Goal: Task Accomplishment & Management: Complete application form

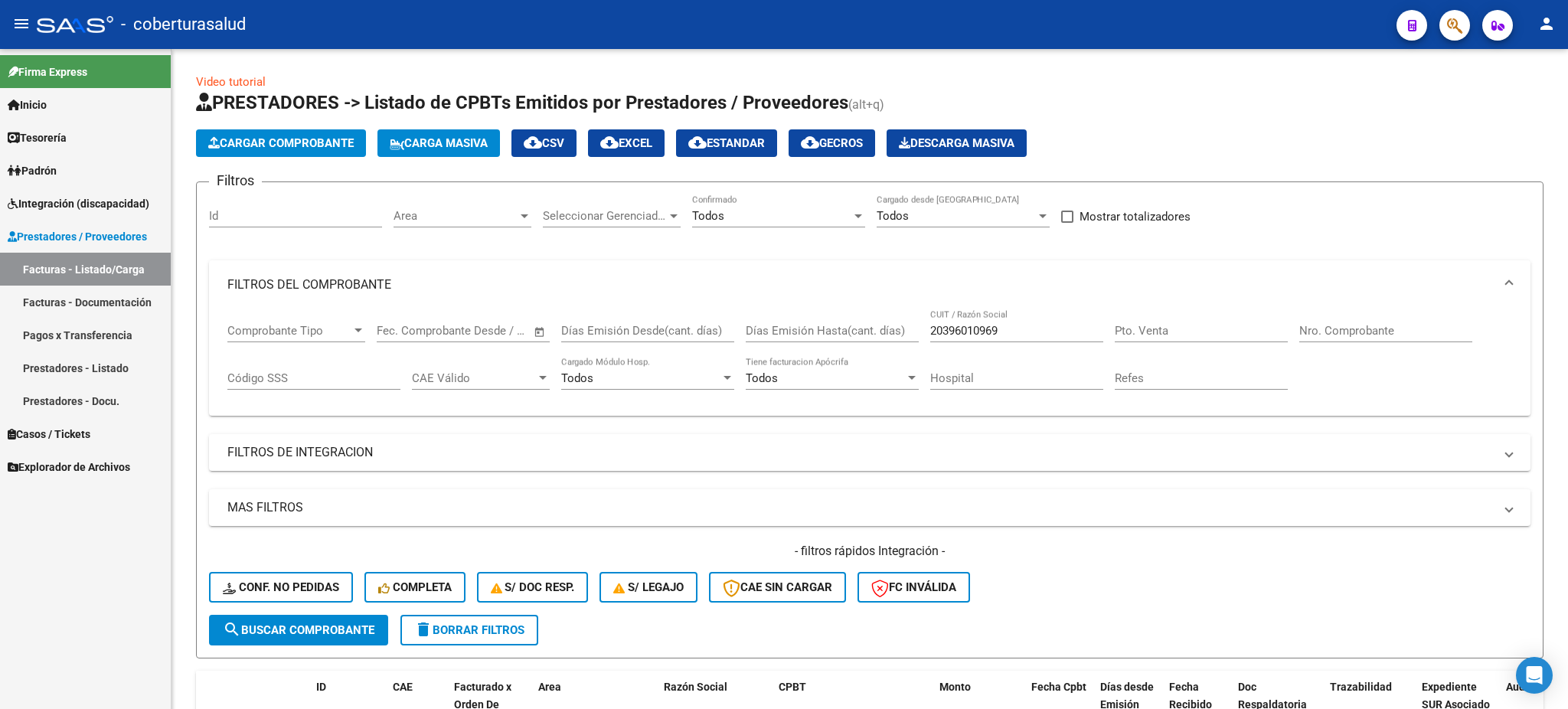
scroll to position [304, 0]
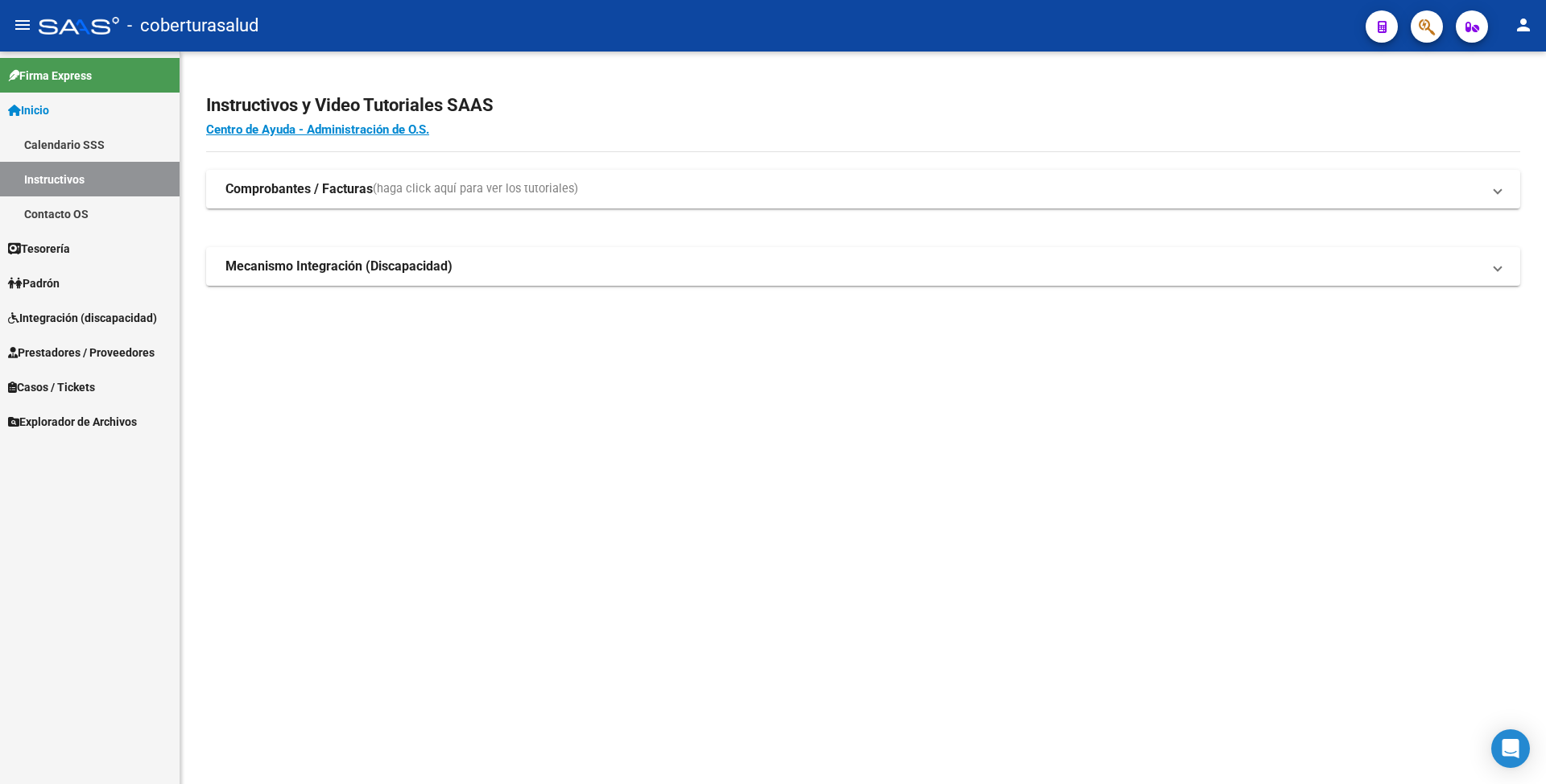
click at [68, 348] on span "Prestadores / Proveedores" at bounding box center [81, 352] width 147 height 17
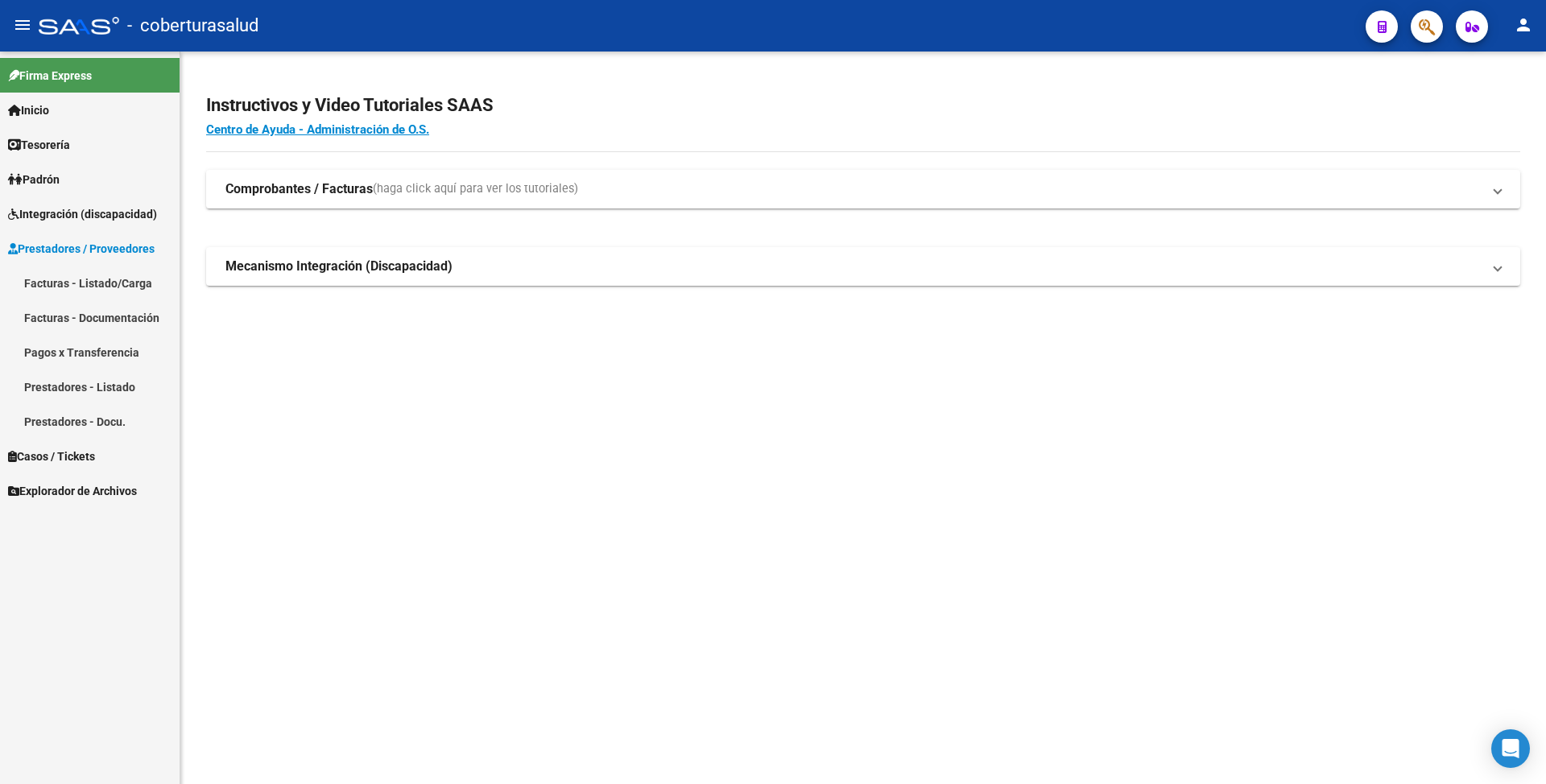
click at [90, 275] on link "Facturas - Listado/Carga" at bounding box center [90, 283] width 179 height 35
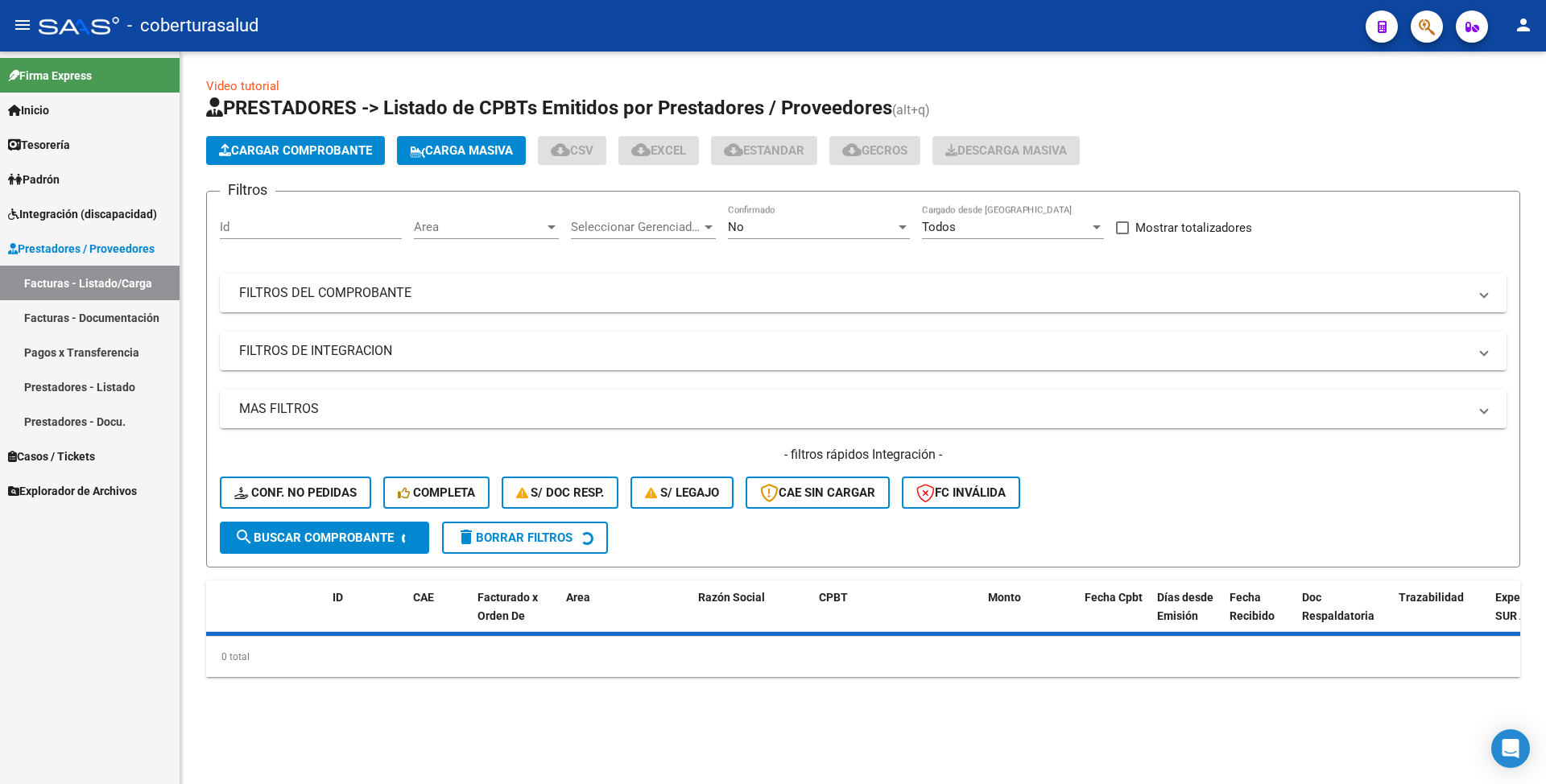
click at [266, 161] on button "Cargar Comprobante" at bounding box center [295, 150] width 178 height 29
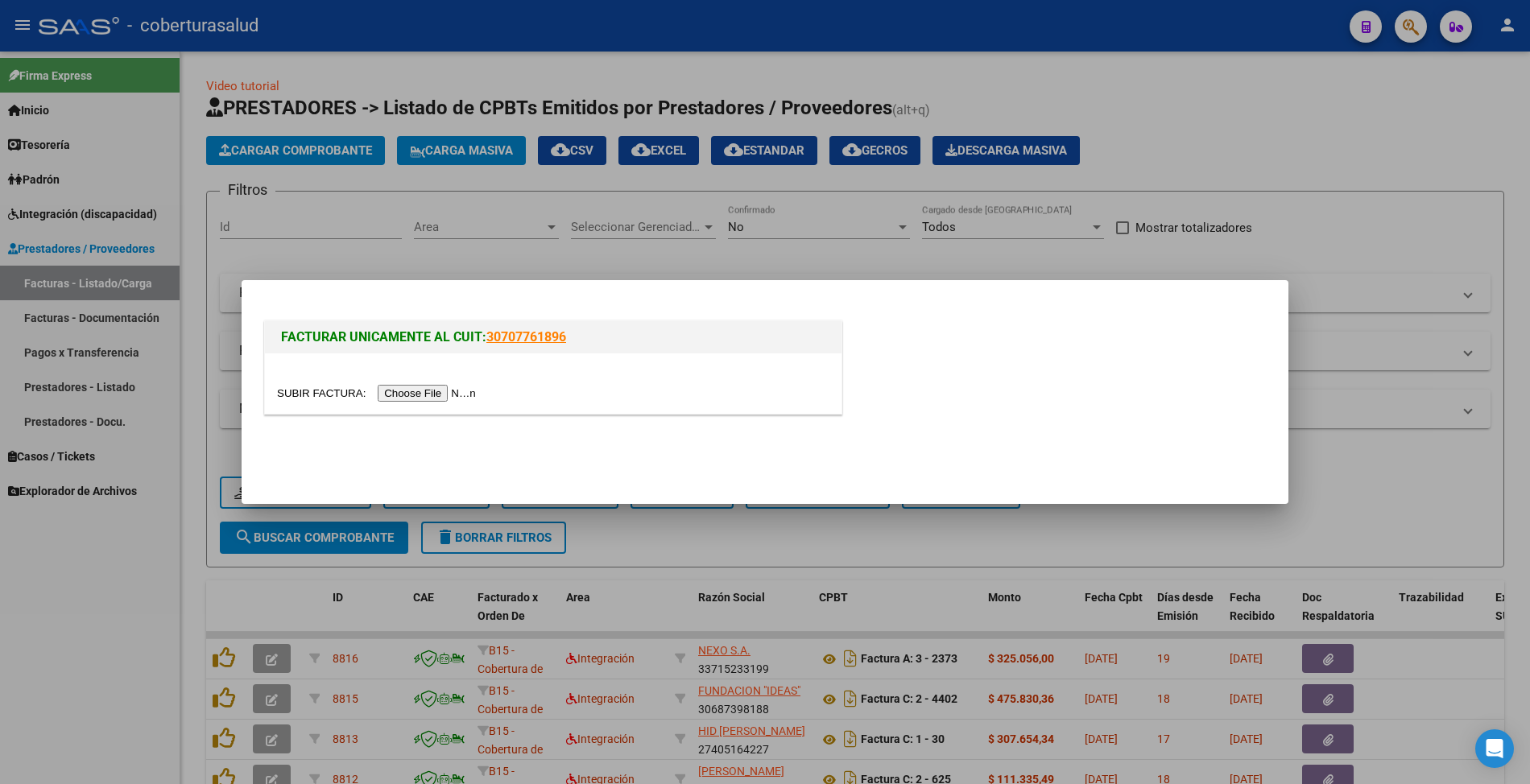
click at [460, 404] on div at bounding box center [553, 383] width 577 height 61
click at [467, 397] on input "file" at bounding box center [379, 393] width 204 height 17
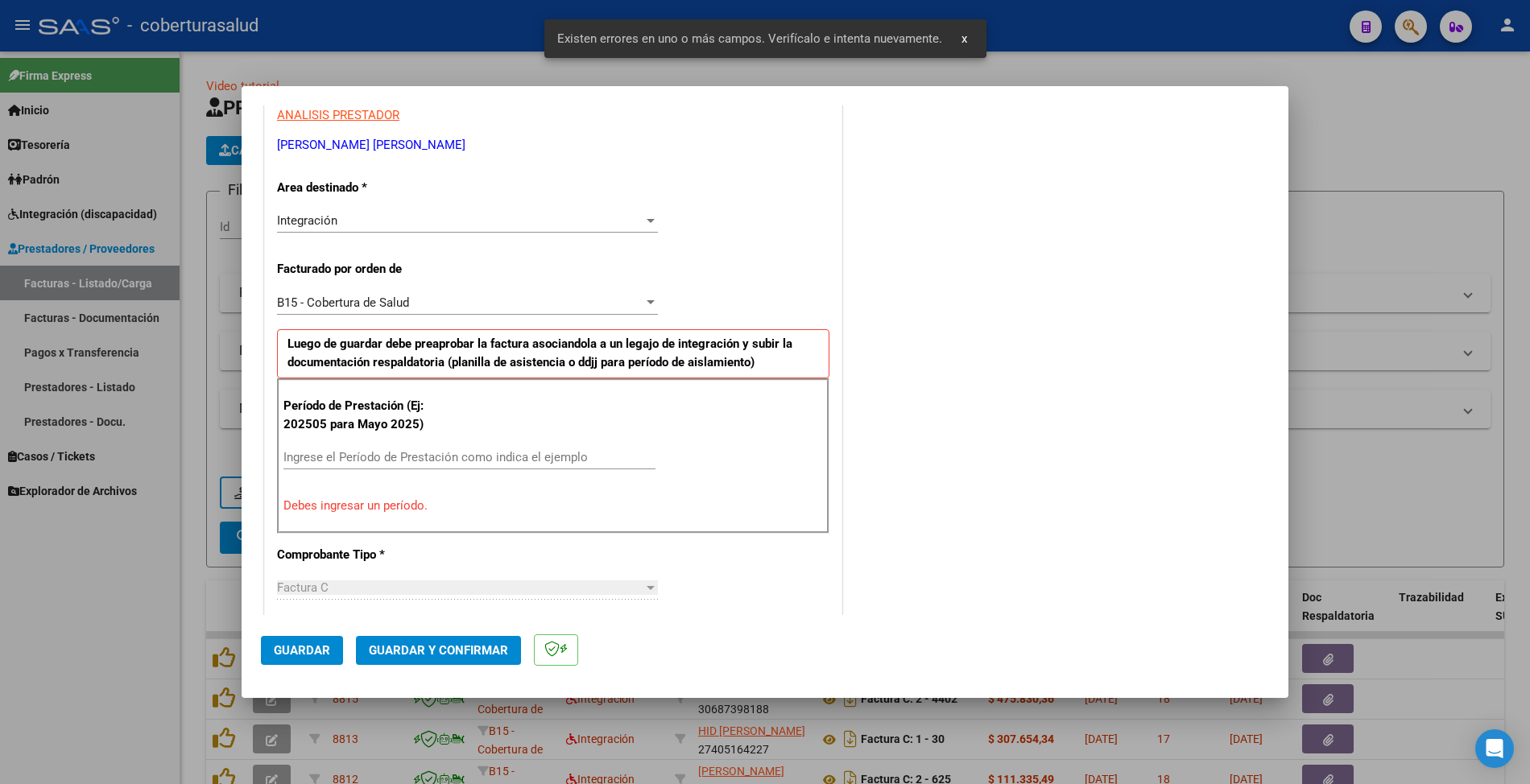
scroll to position [359, 0]
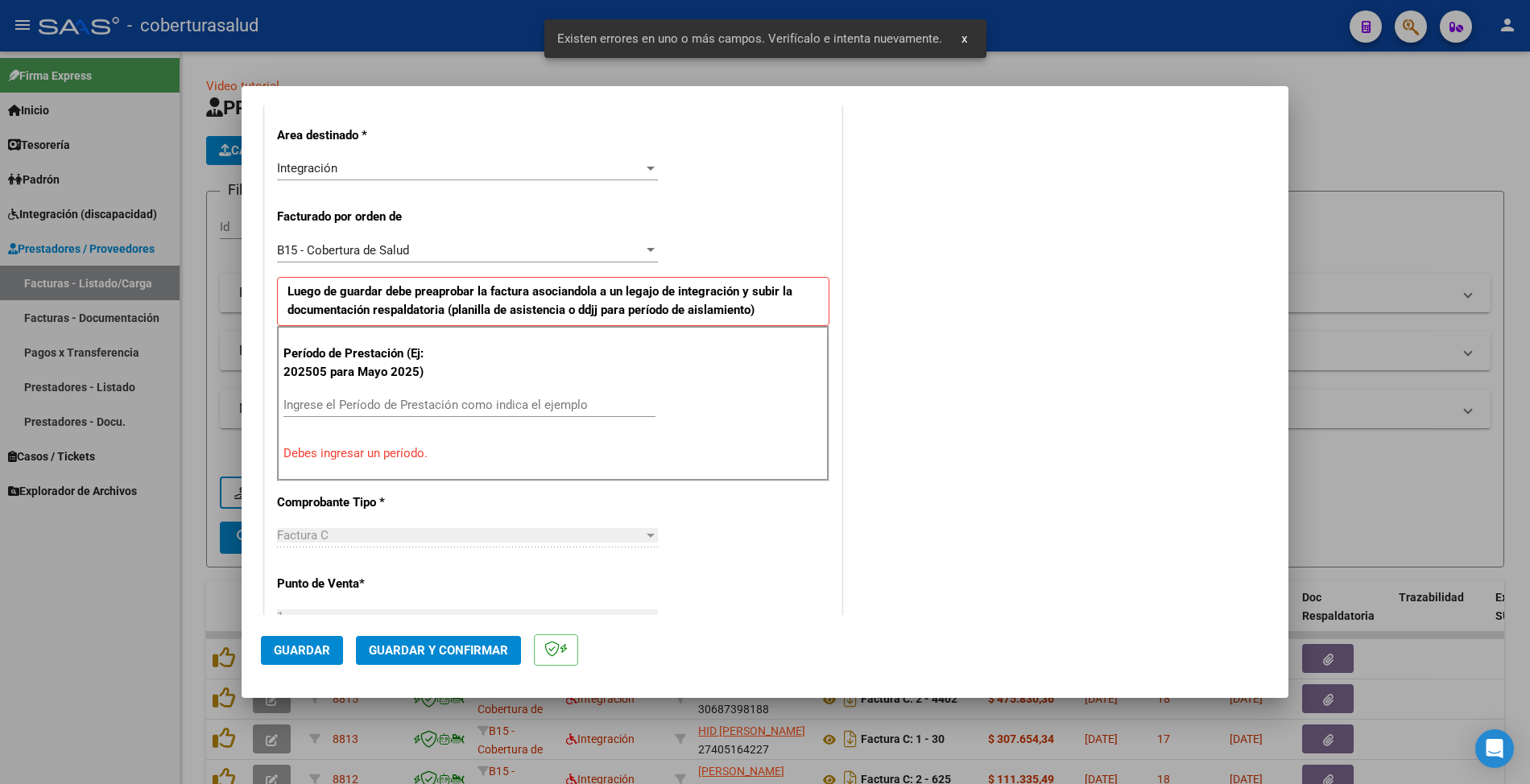
click at [449, 407] on input "Ingrese el Período de Prestación como indica el ejemplo" at bounding box center [470, 404] width 372 height 14
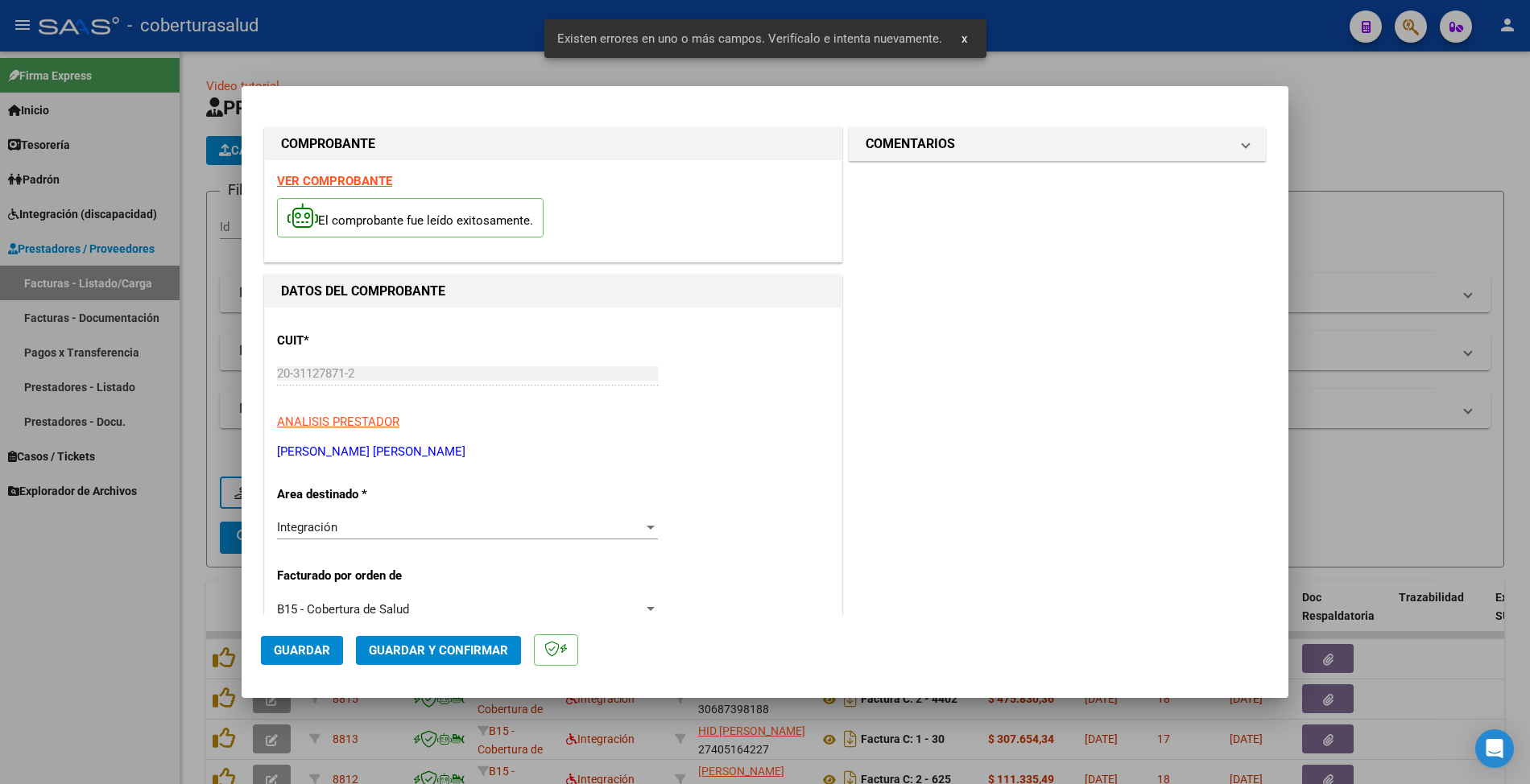
click at [348, 187] on strong "VER COMPROBANTE" at bounding box center [334, 181] width 115 height 14
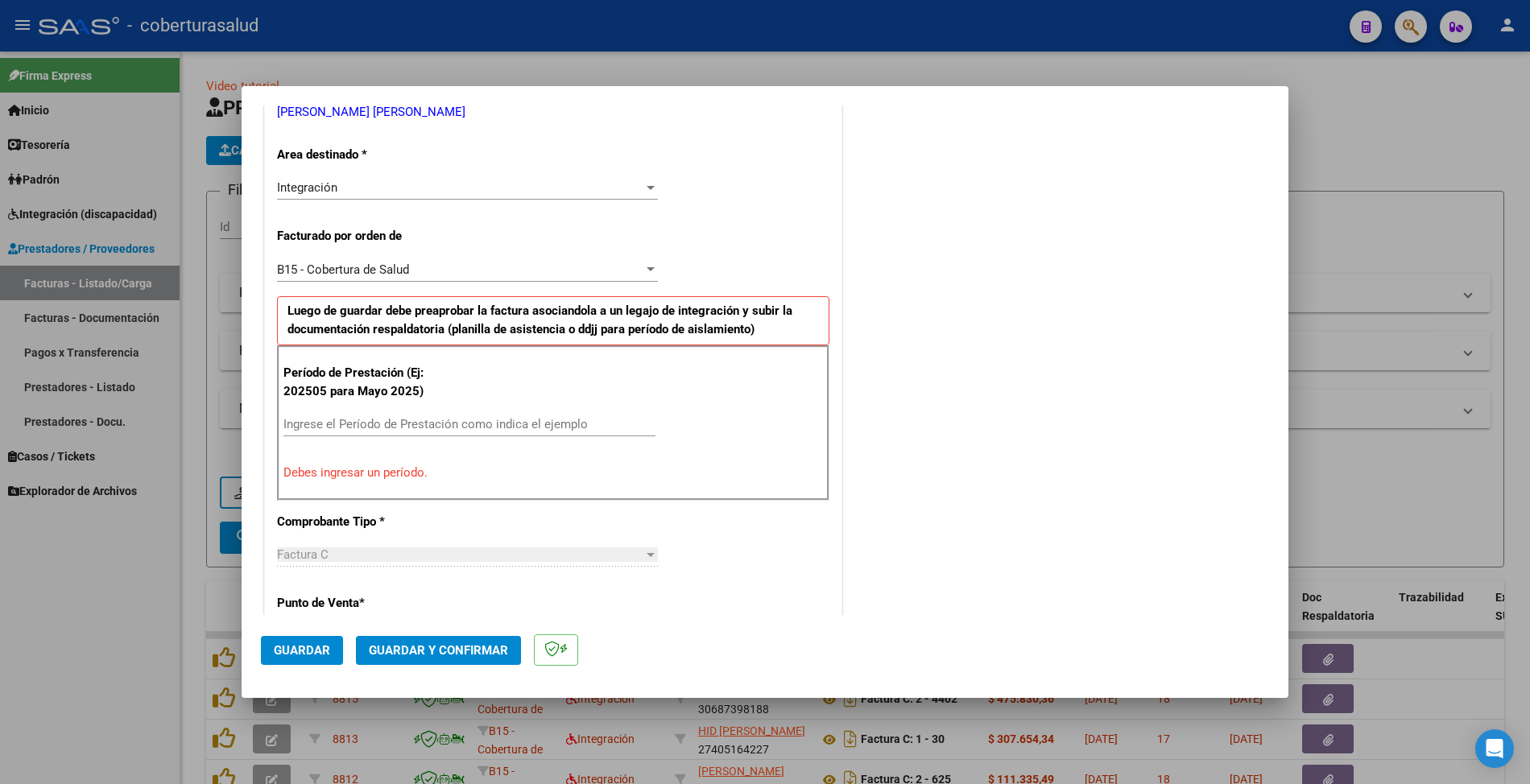
scroll to position [644, 0]
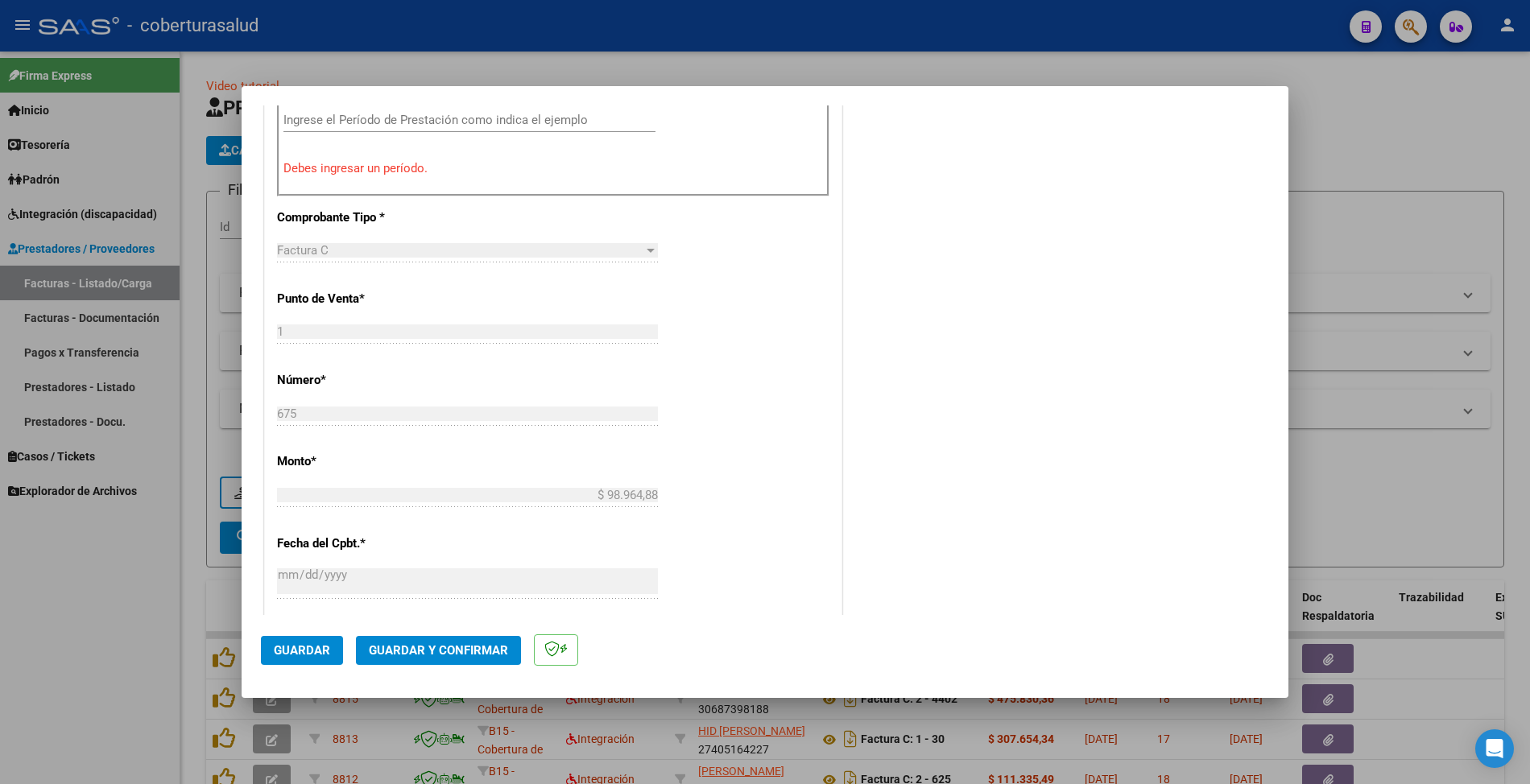
click at [380, 135] on div "Ingrese el Período de Prestación como indica el ejemplo" at bounding box center [470, 128] width 372 height 40
click at [382, 135] on div "Ingrese el Período de Prestación como indica el ejemplo" at bounding box center [470, 128] width 372 height 40
click at [383, 127] on input "Ingrese el Período de Prestación como indica el ejemplo" at bounding box center [470, 119] width 372 height 14
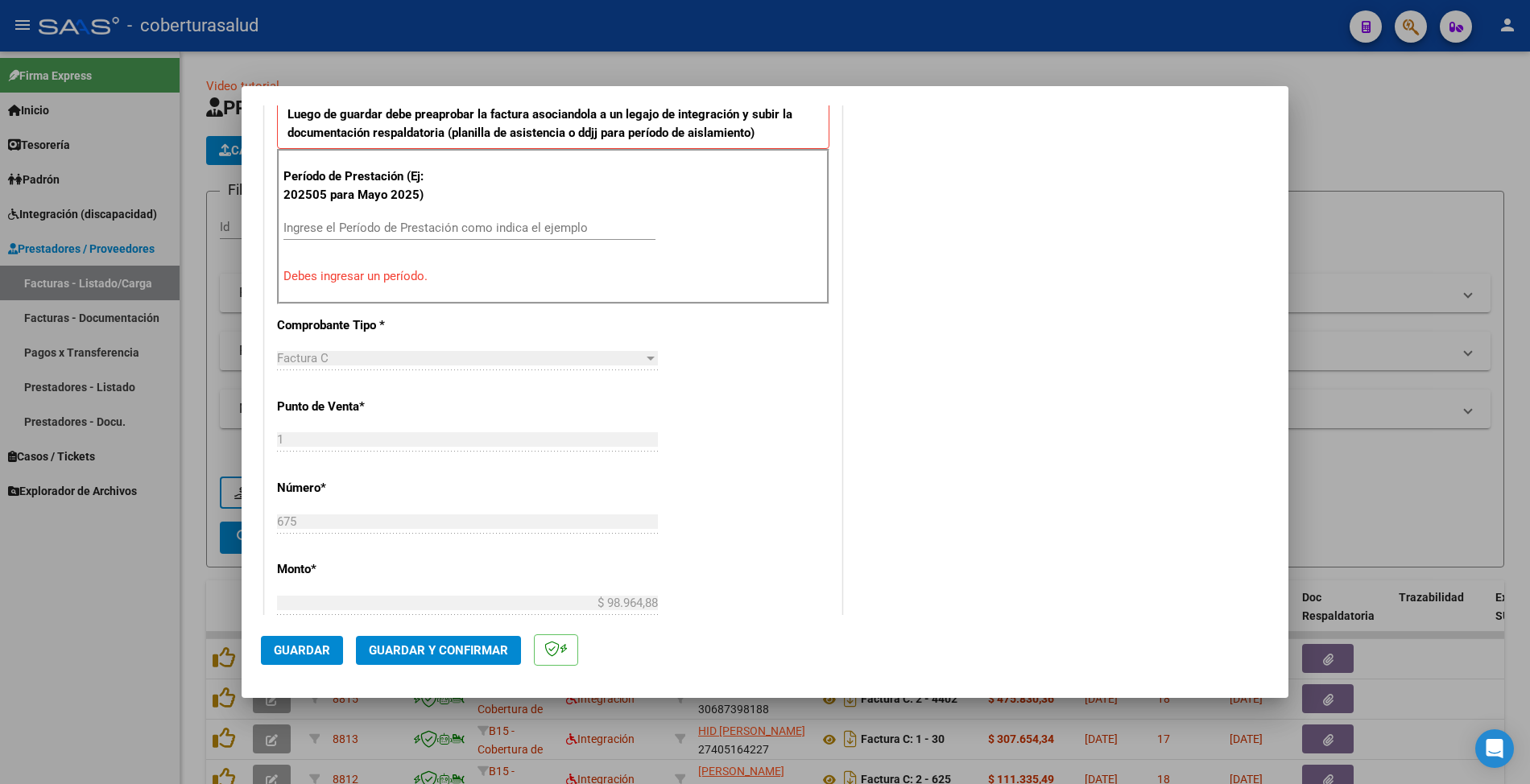
click at [387, 227] on input "Ingrese el Período de Prestación como indica el ejemplo" at bounding box center [470, 227] width 372 height 14
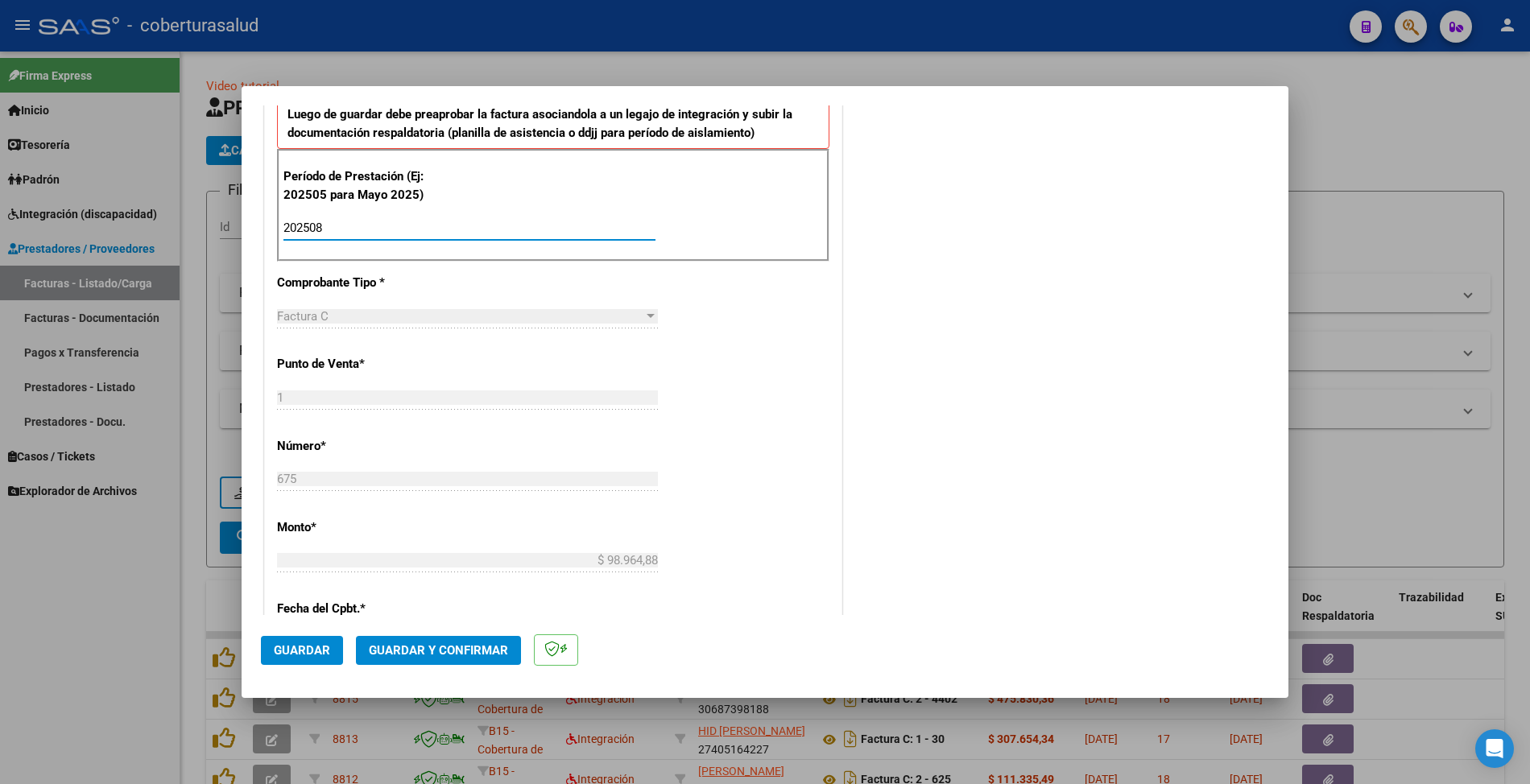
type input "202508"
click at [303, 631] on mat-dialog-actions "Guardar Guardar y Confirmar" at bounding box center [764, 647] width 1008 height 64
click at [309, 647] on span "Guardar" at bounding box center [302, 650] width 56 height 14
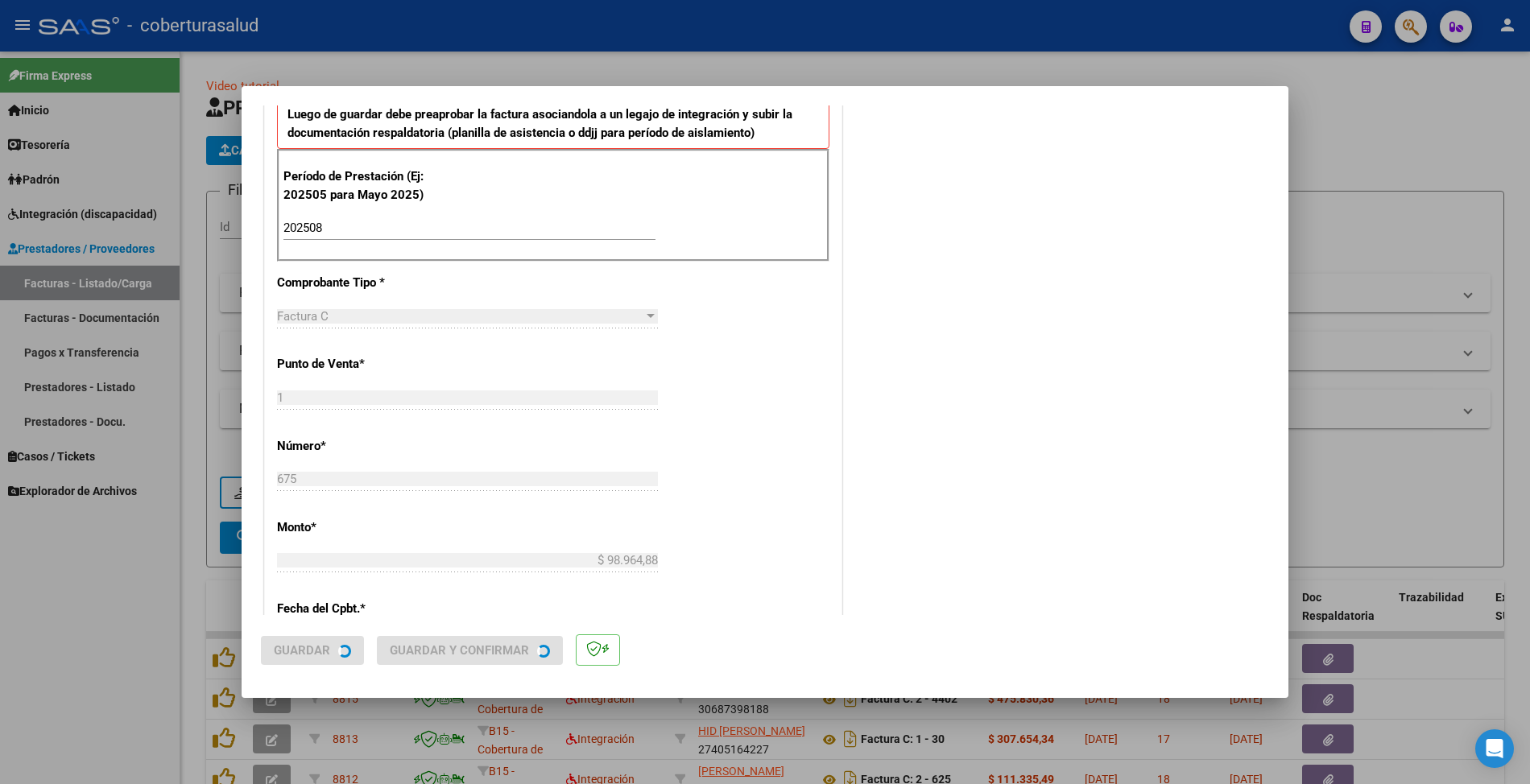
scroll to position [0, 0]
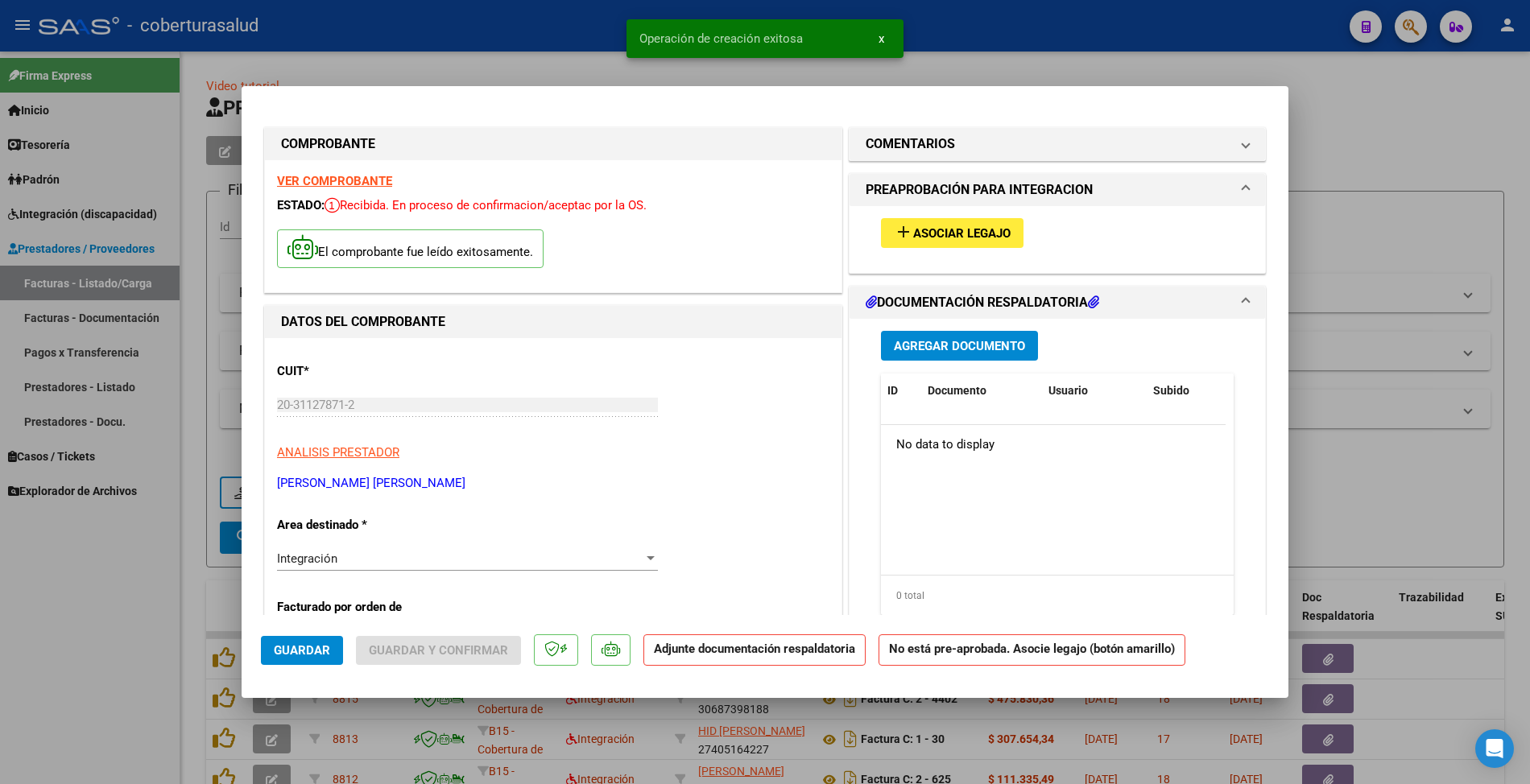
click at [894, 232] on mat-icon "add" at bounding box center [903, 231] width 19 height 19
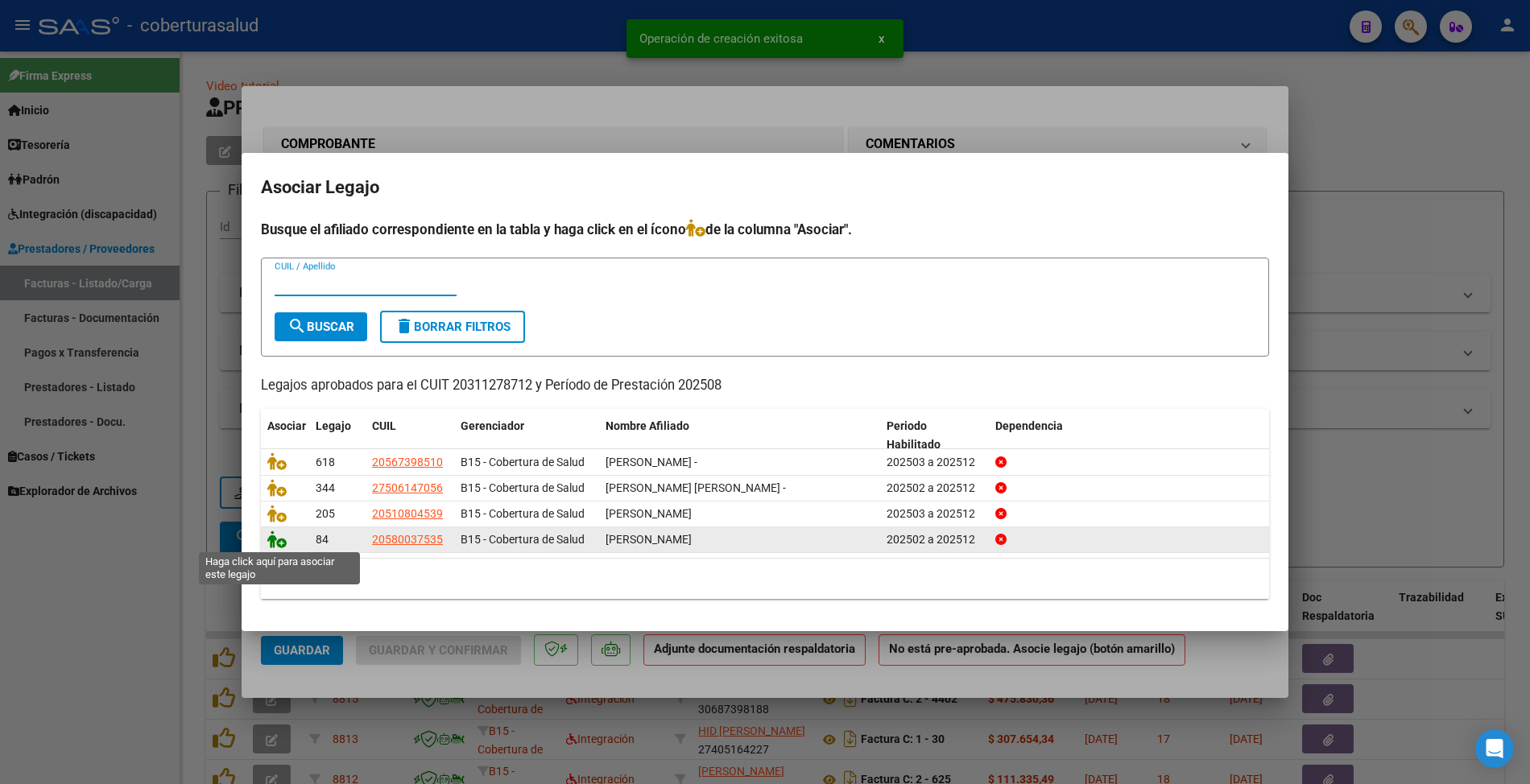
click at [269, 539] on icon at bounding box center [276, 539] width 19 height 17
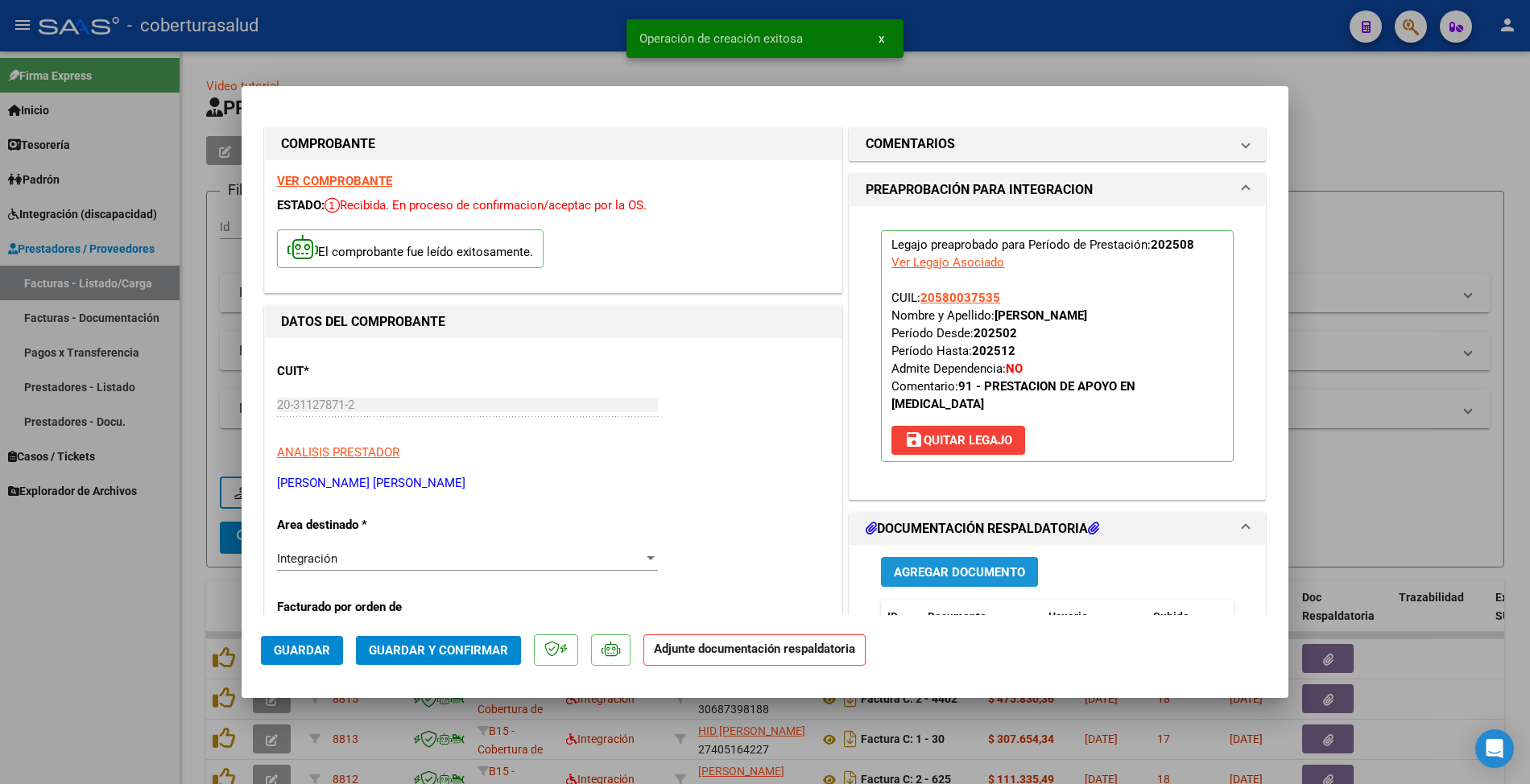
click at [926, 568] on span "Agregar Documento" at bounding box center [959, 572] width 131 height 14
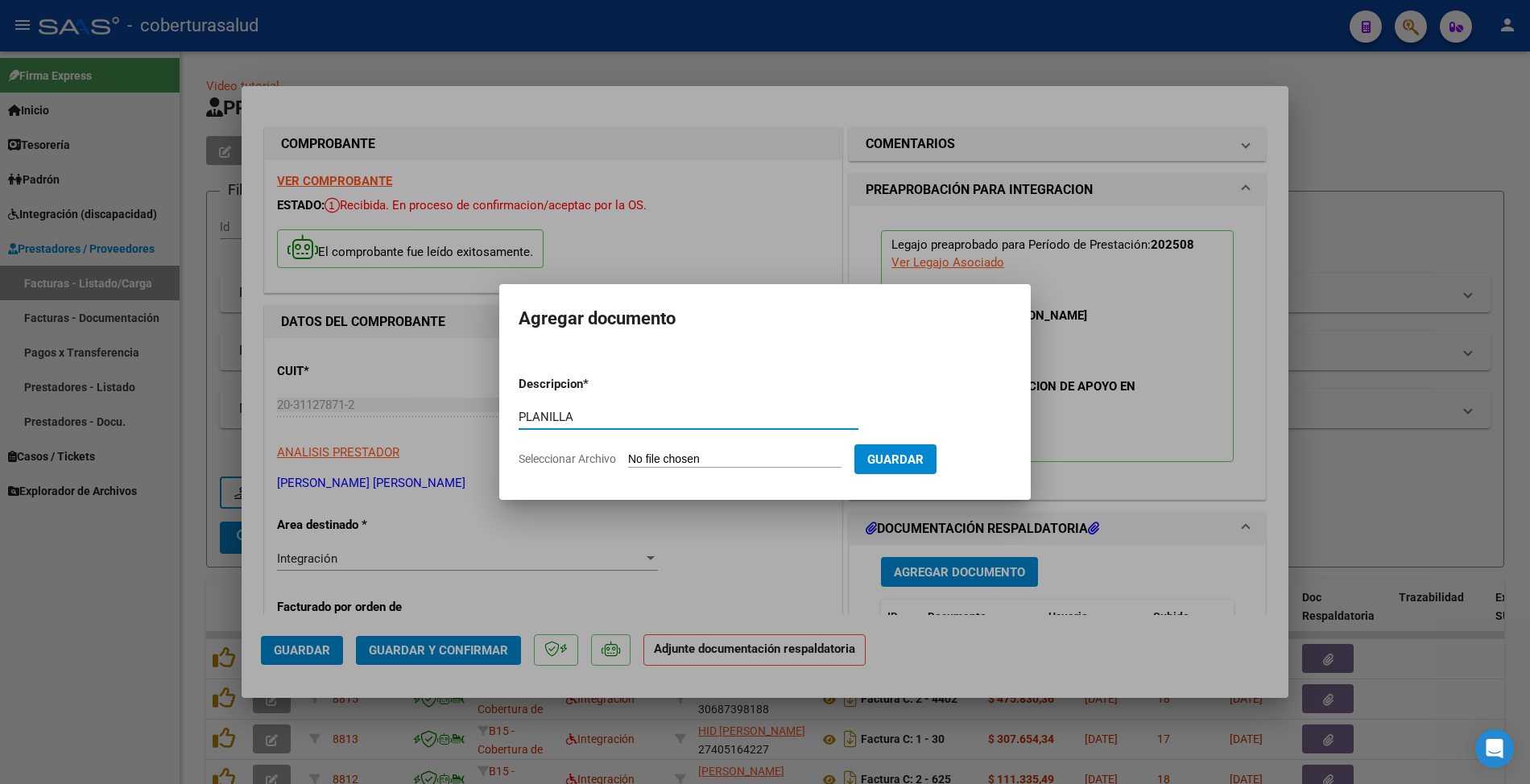
type input "PLANILLA"
click at [671, 458] on input "Seleccionar Archivo" at bounding box center [734, 460] width 213 height 15
type input "C:\fakepath\[PERSON_NAME] agosto (1).pdf"
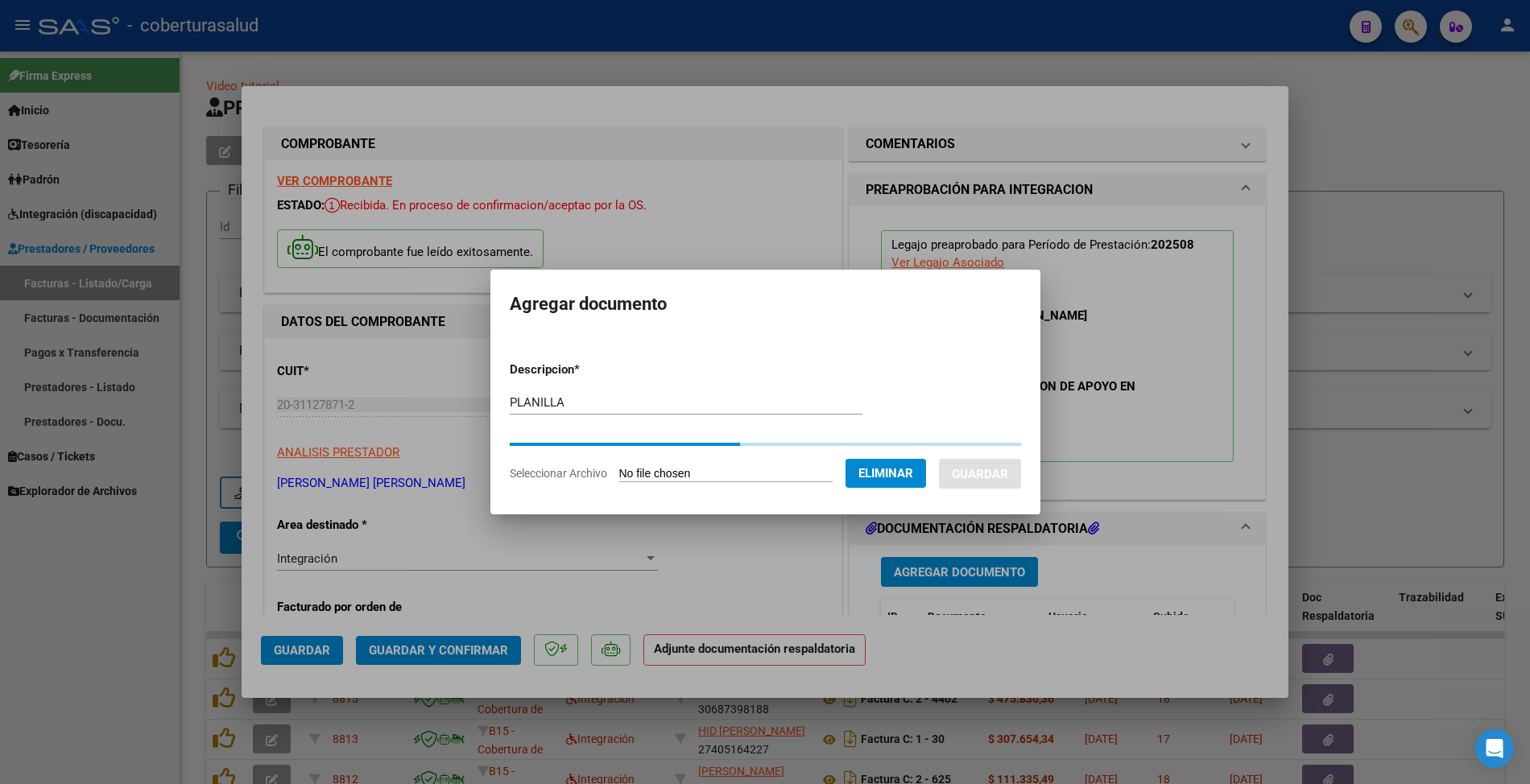
click at [999, 461] on button "Guardar" at bounding box center [980, 474] width 82 height 30
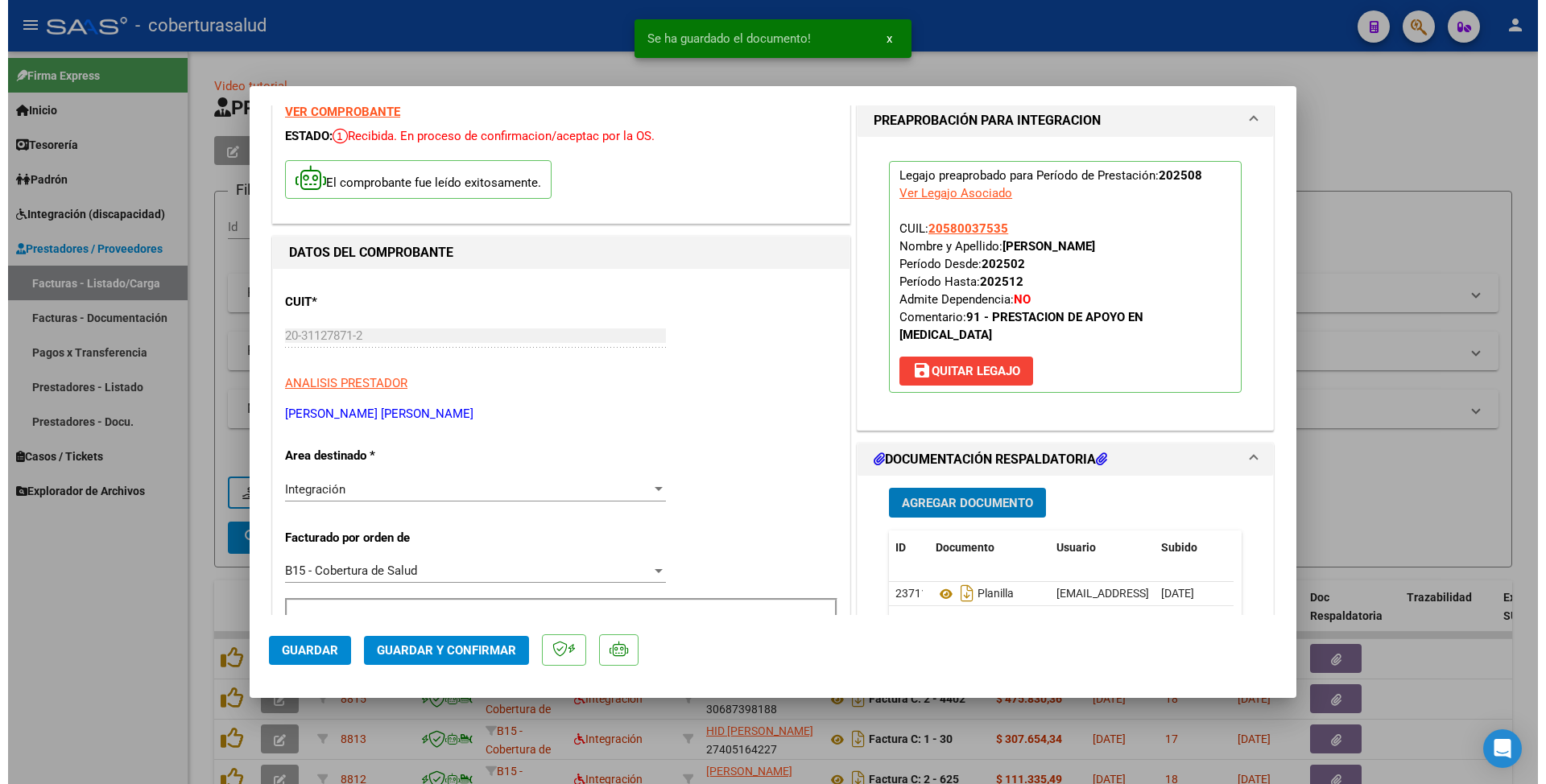
scroll to position [107, 0]
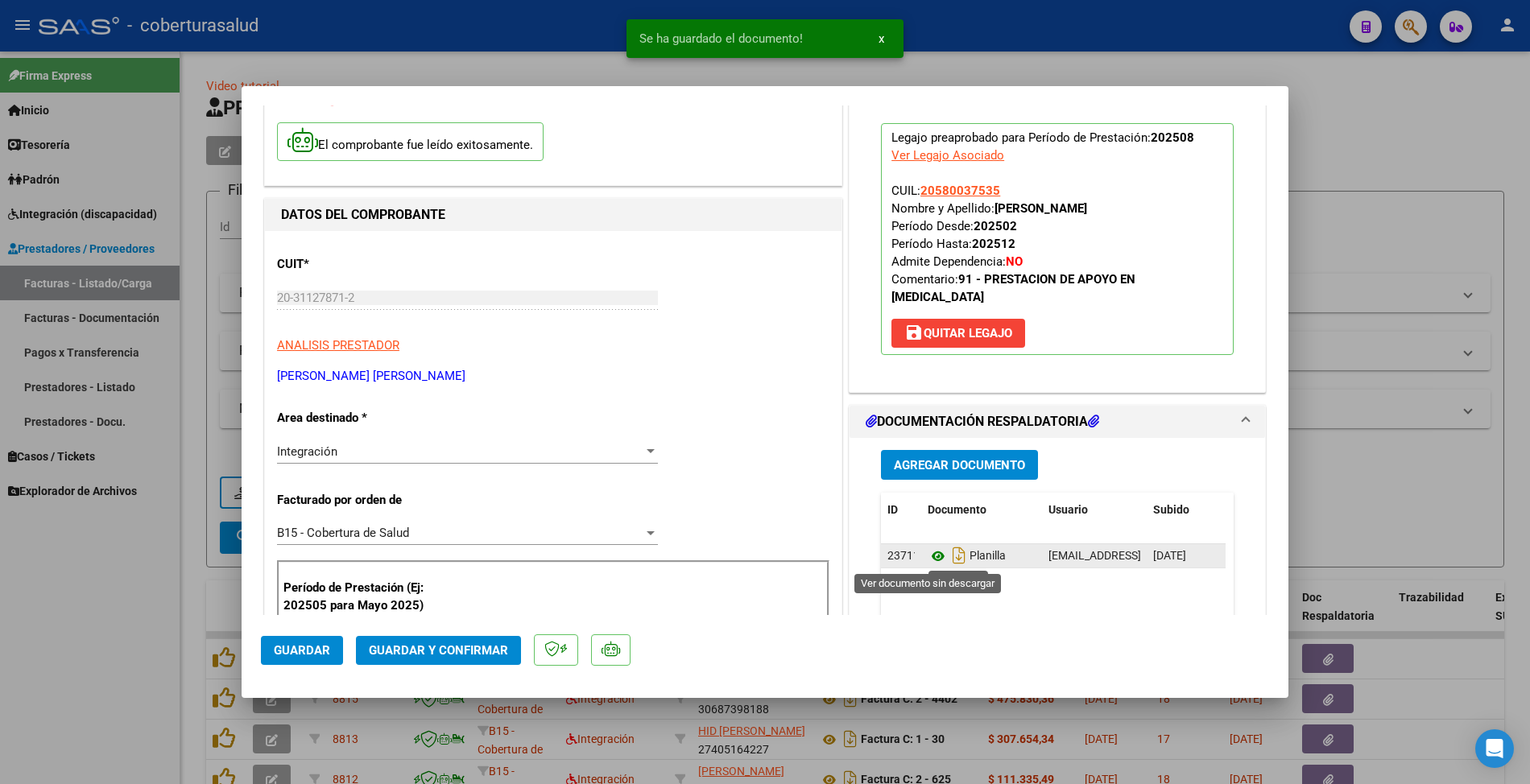
click at [928, 554] on icon at bounding box center [938, 556] width 21 height 19
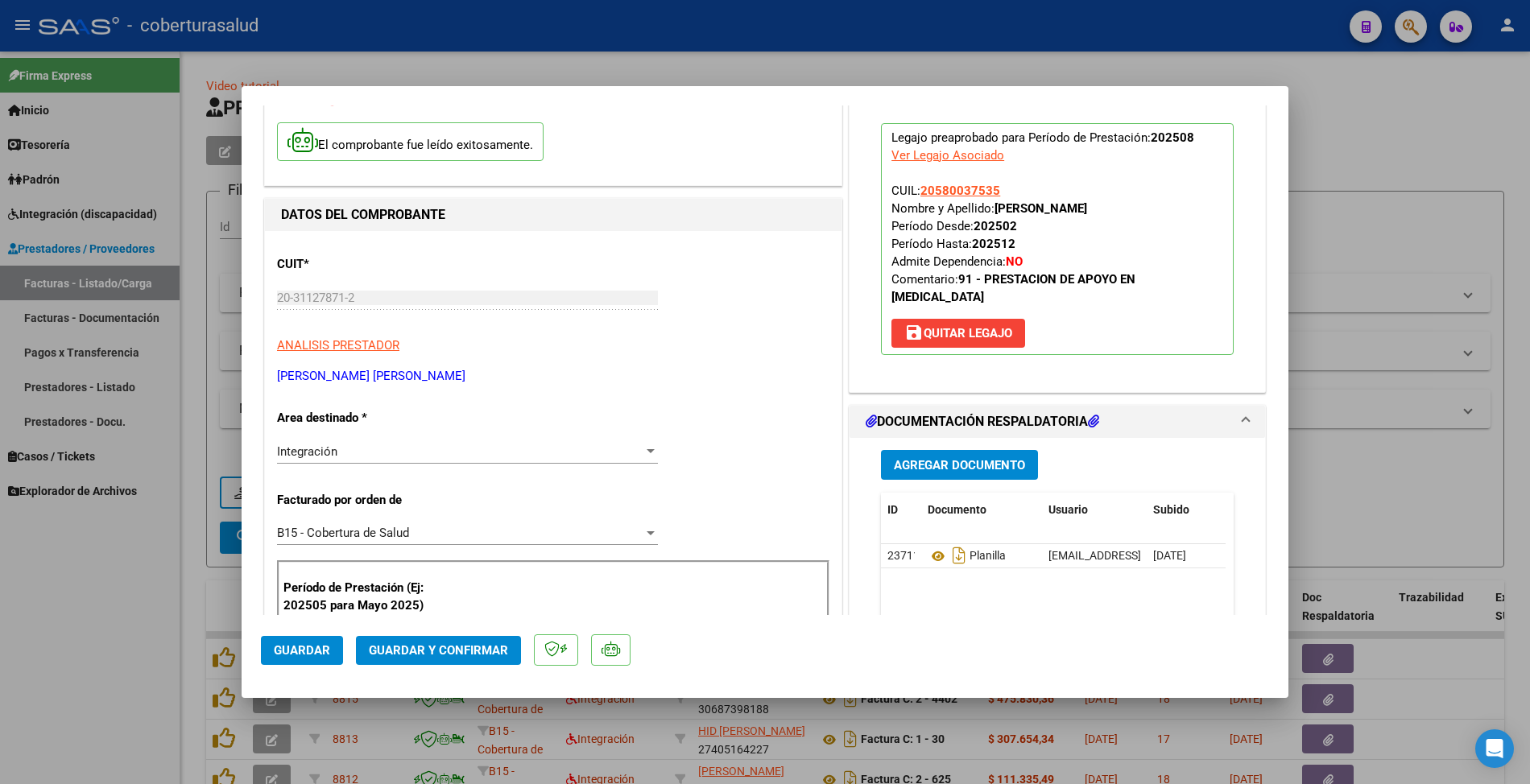
click at [438, 645] on span "Guardar y Confirmar" at bounding box center [439, 650] width 139 height 14
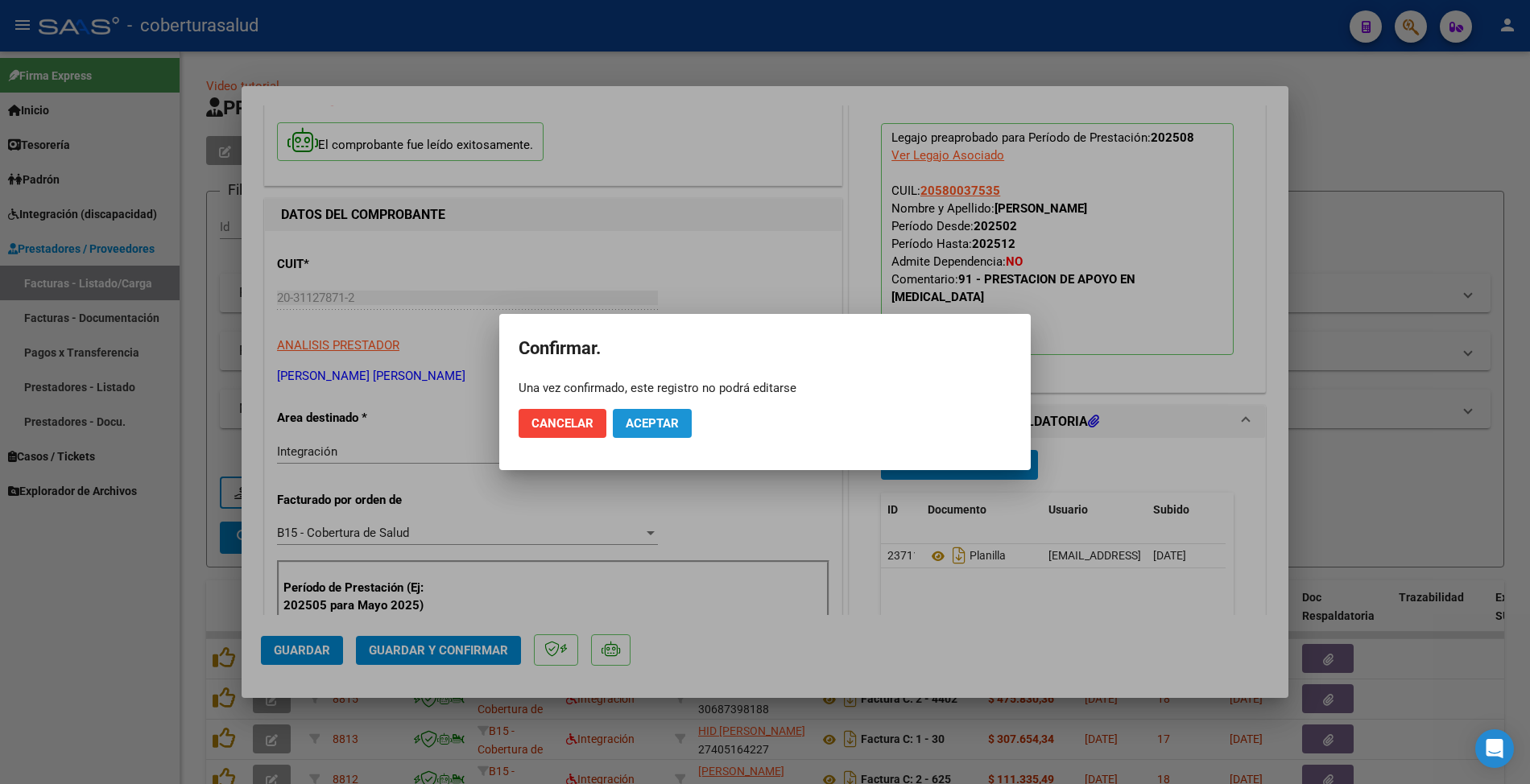
click at [636, 411] on button "Aceptar" at bounding box center [652, 423] width 79 height 29
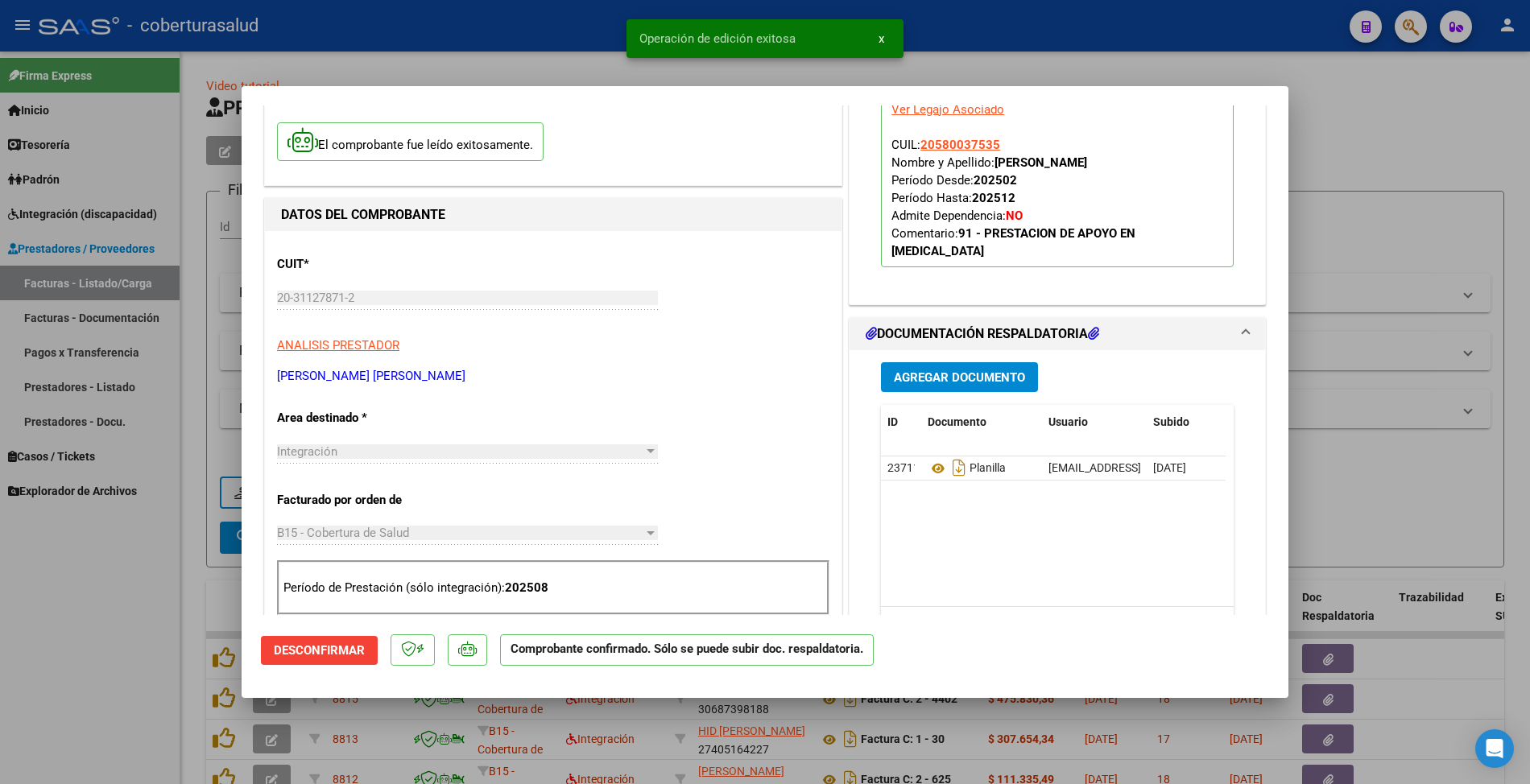
click at [207, 568] on div at bounding box center [765, 392] width 1530 height 784
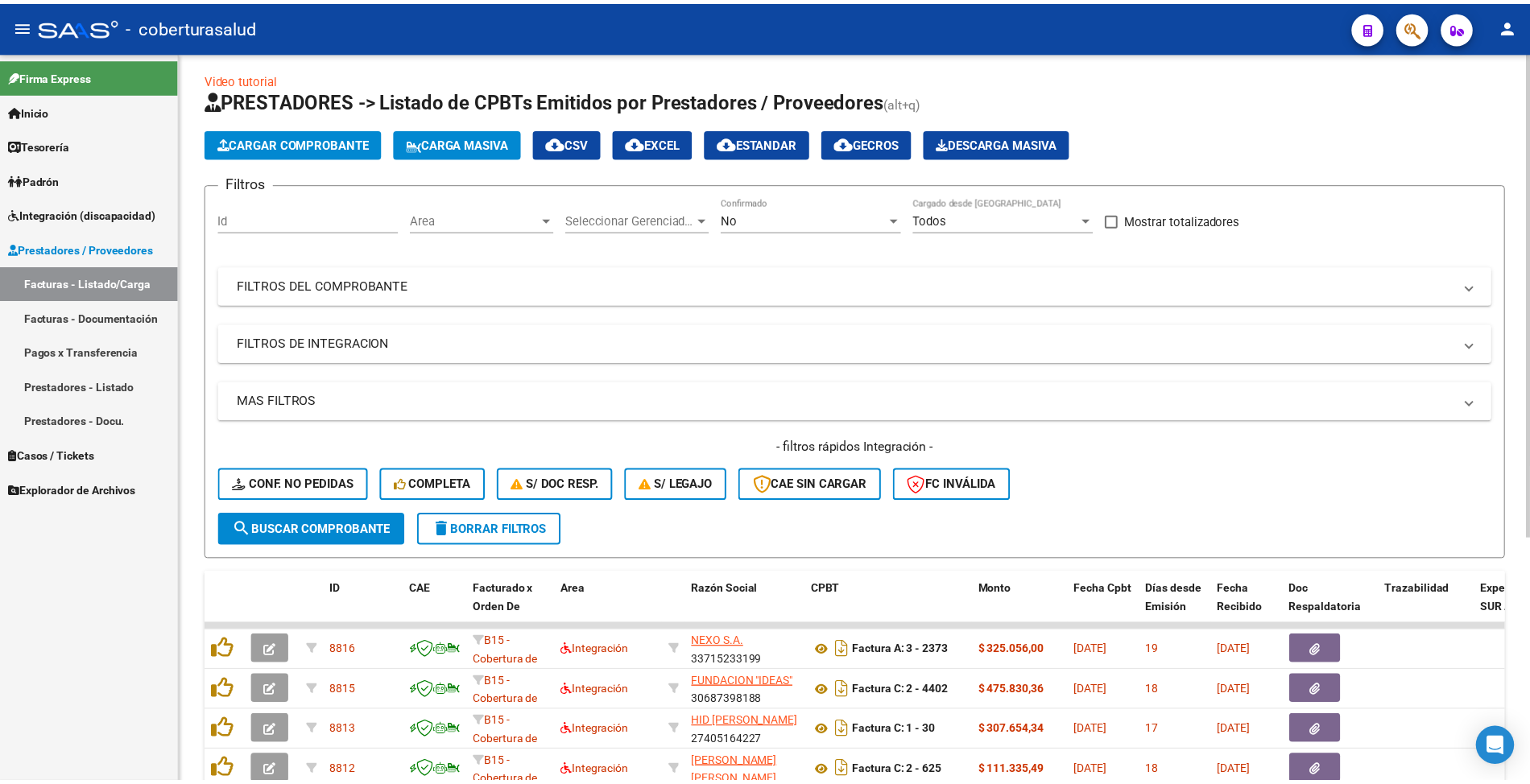
scroll to position [0, 0]
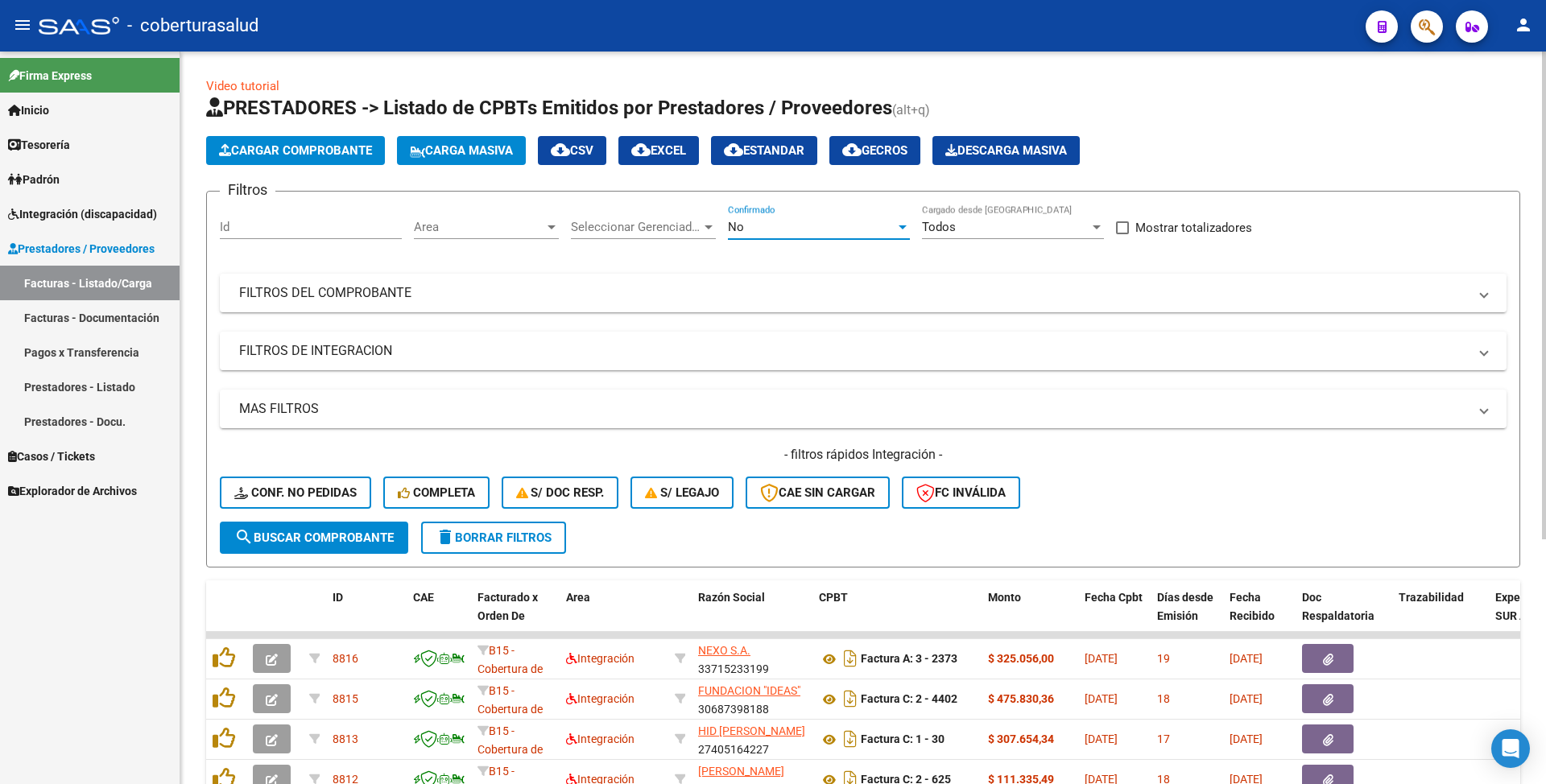
click at [738, 232] on span "No" at bounding box center [735, 226] width 16 height 14
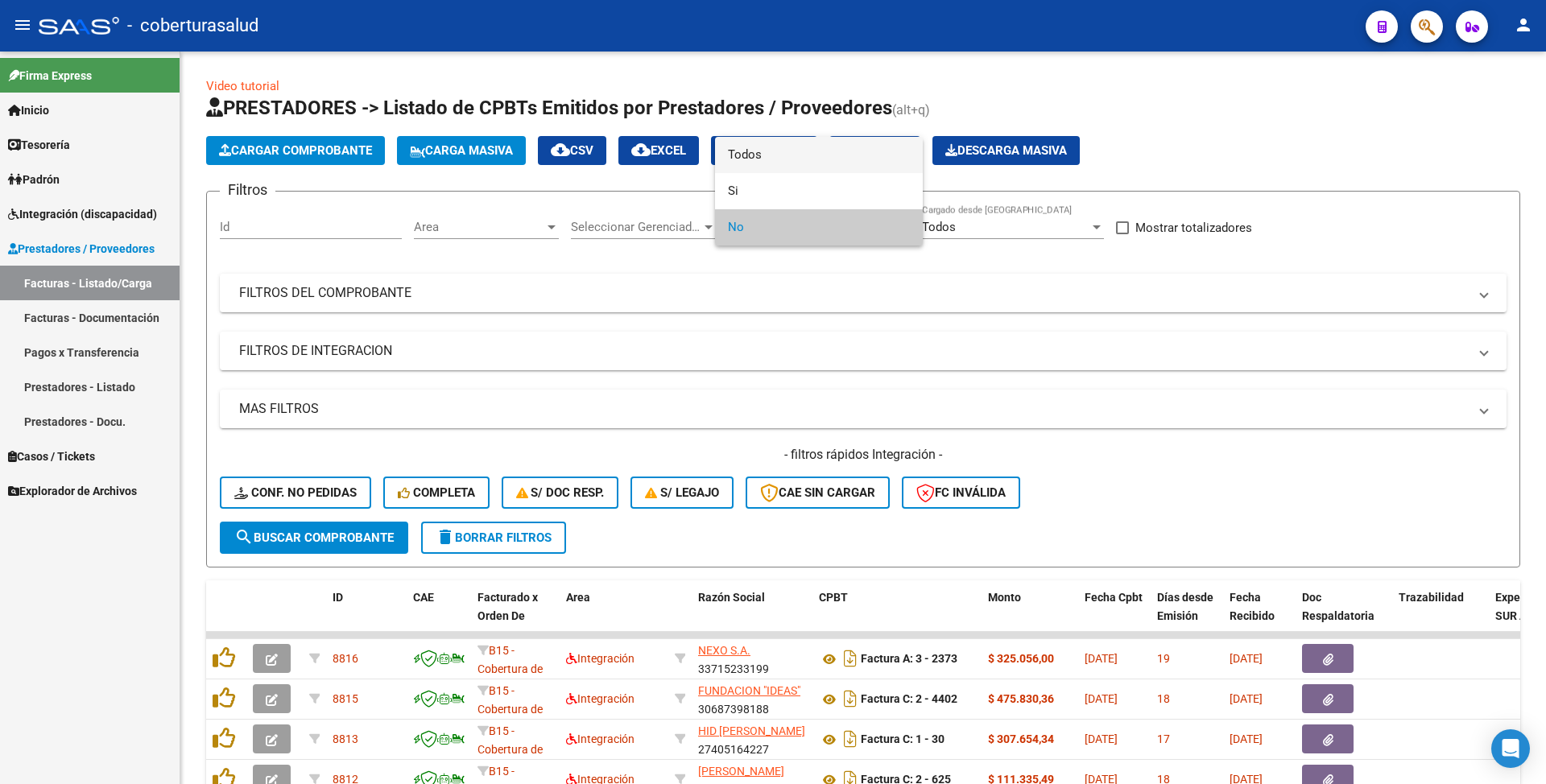
click at [771, 151] on span "Todos" at bounding box center [818, 155] width 182 height 37
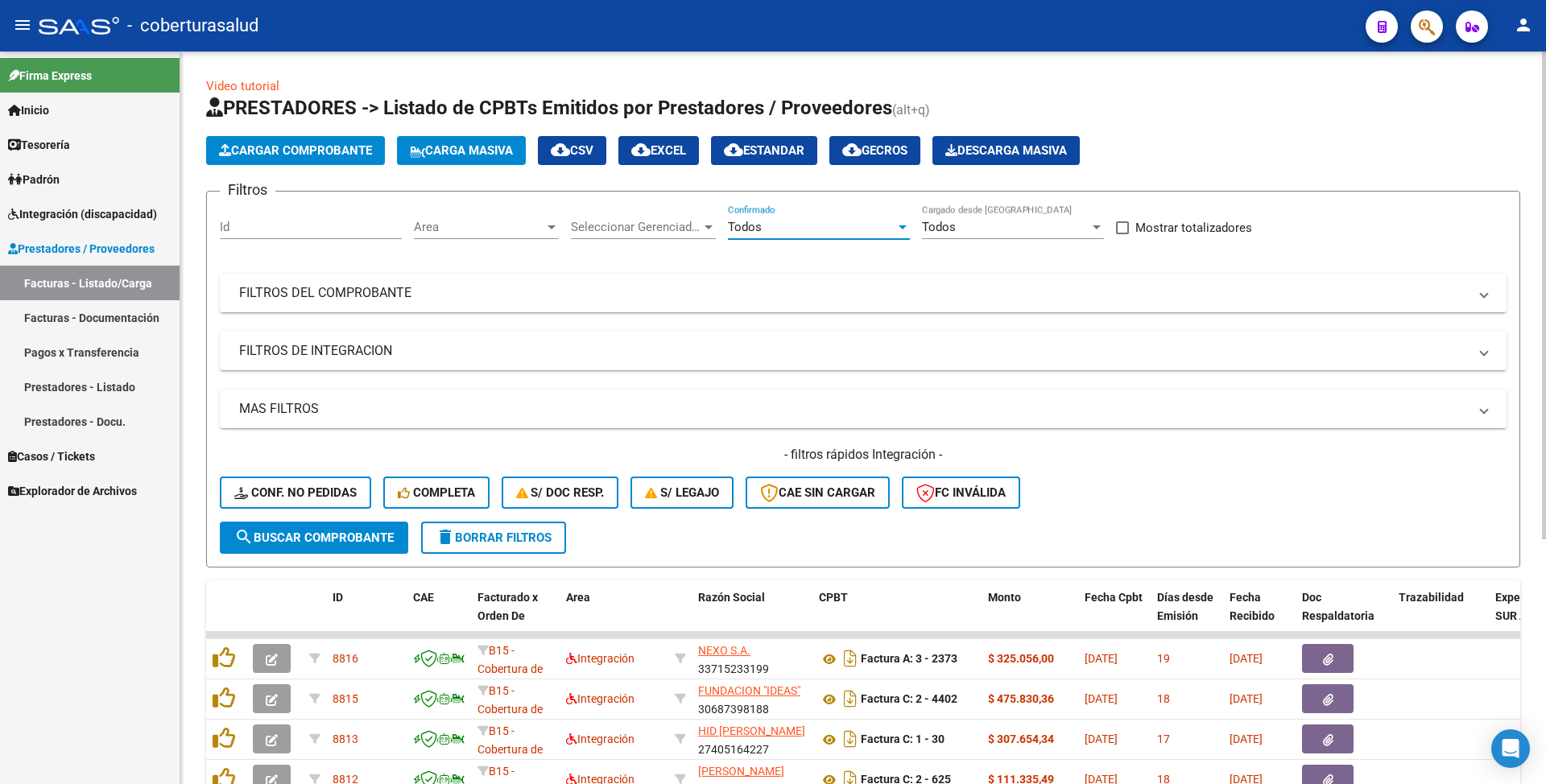
click at [359, 534] on span "search Buscar Comprobante" at bounding box center [314, 538] width 159 height 14
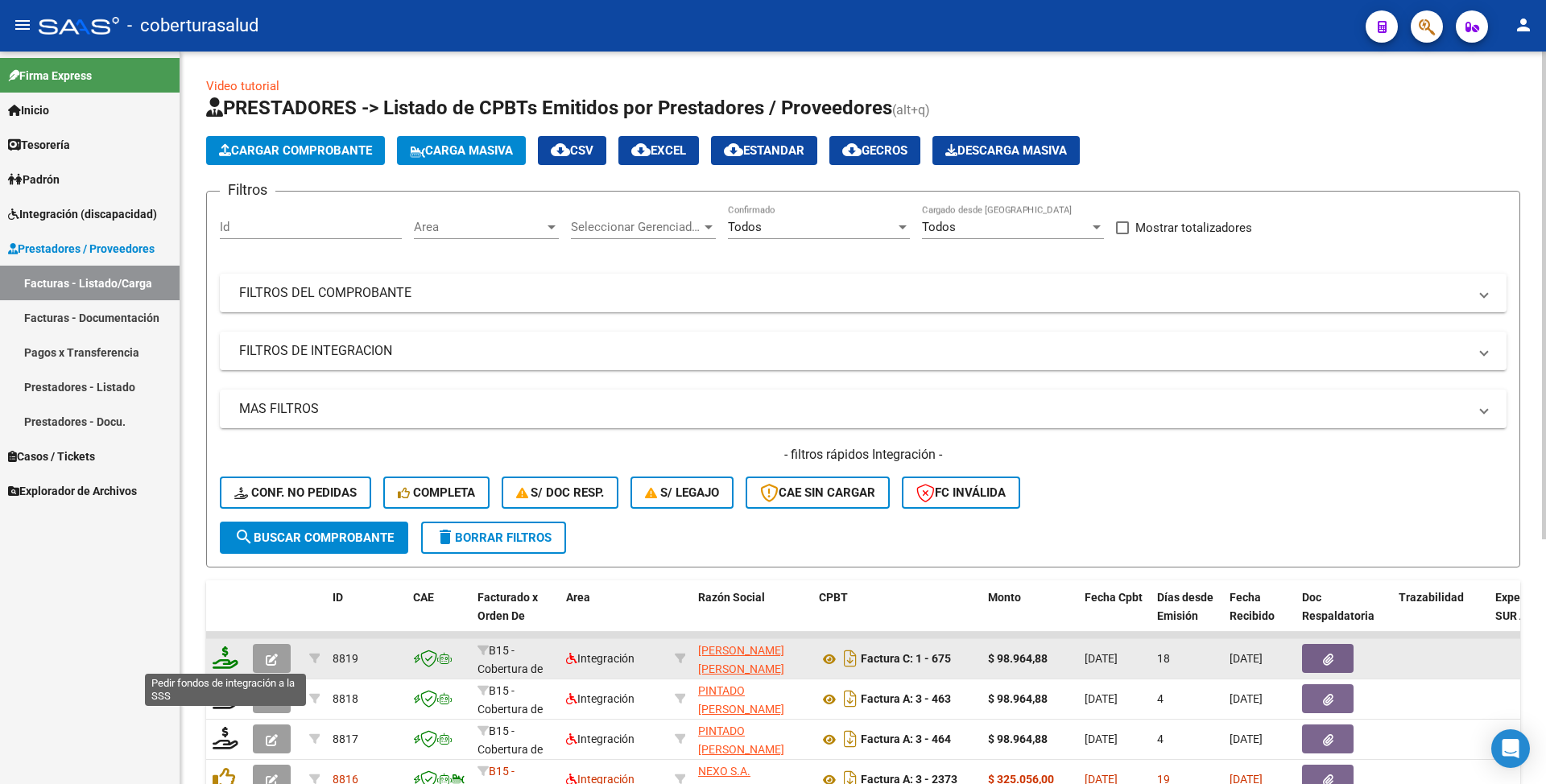
click at [229, 661] on icon at bounding box center [225, 657] width 26 height 22
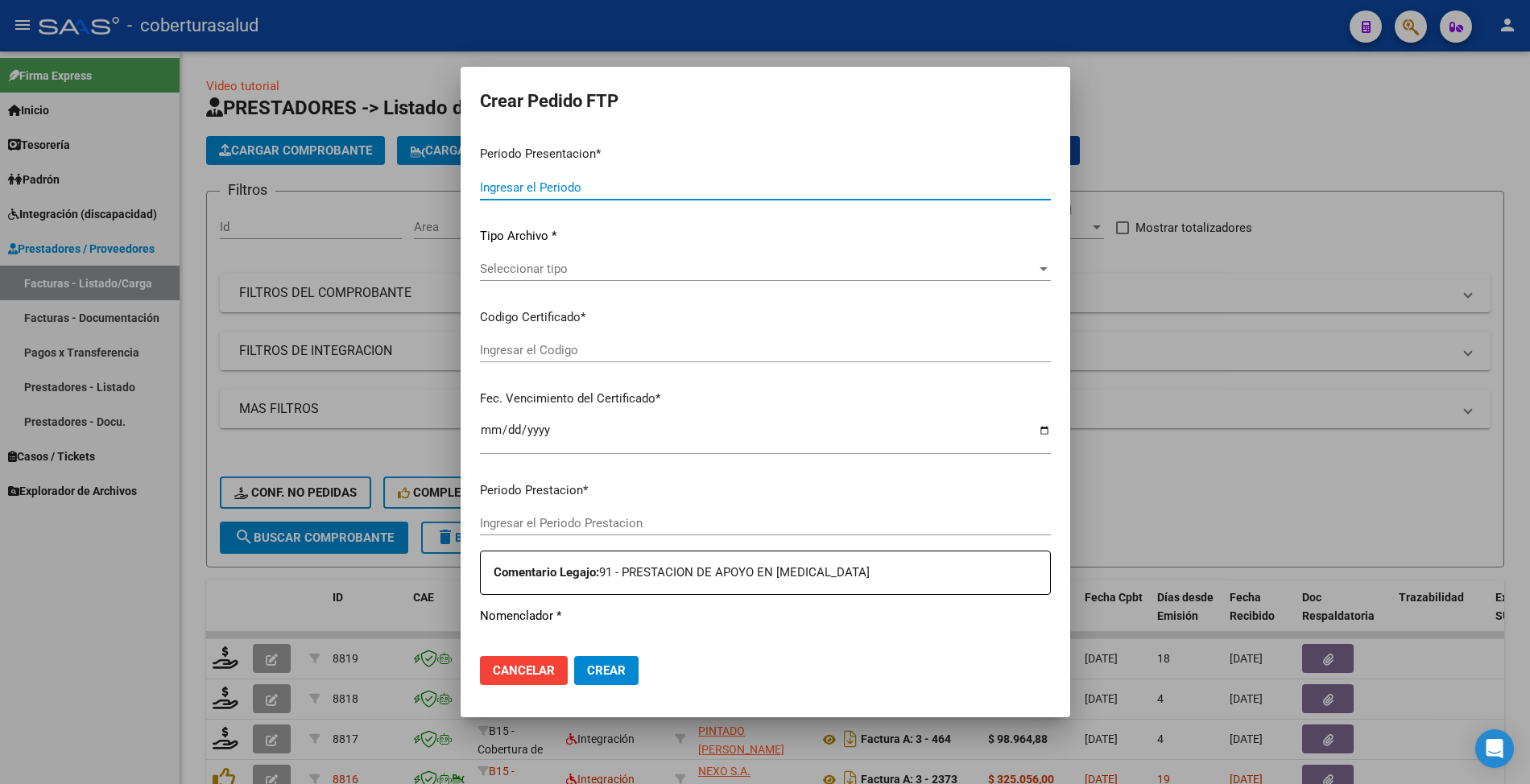
type input "202508"
type input "$ 98.964,88"
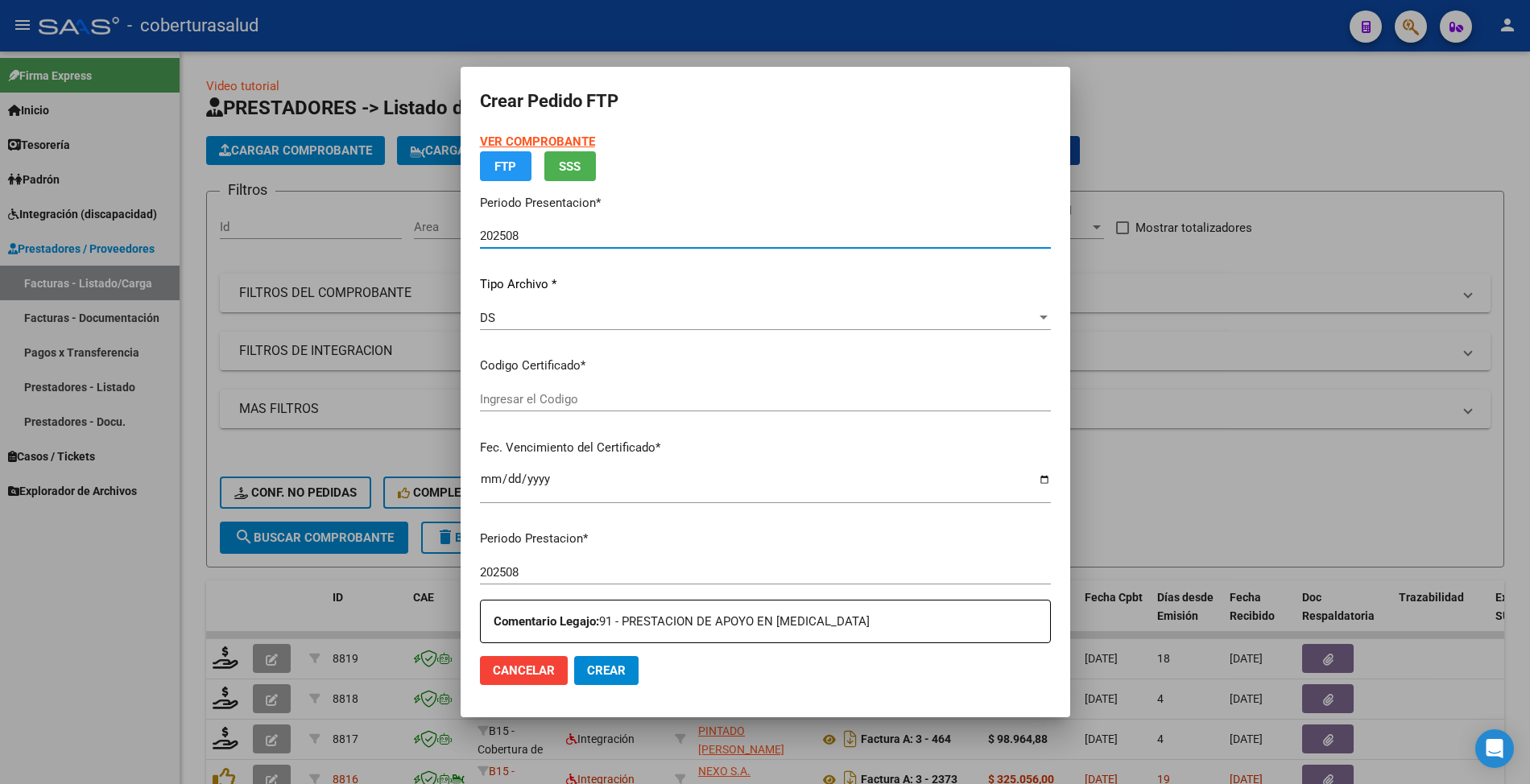
type input "ARG02000580037532024092320280923TUC139"
type input "[DATE]"
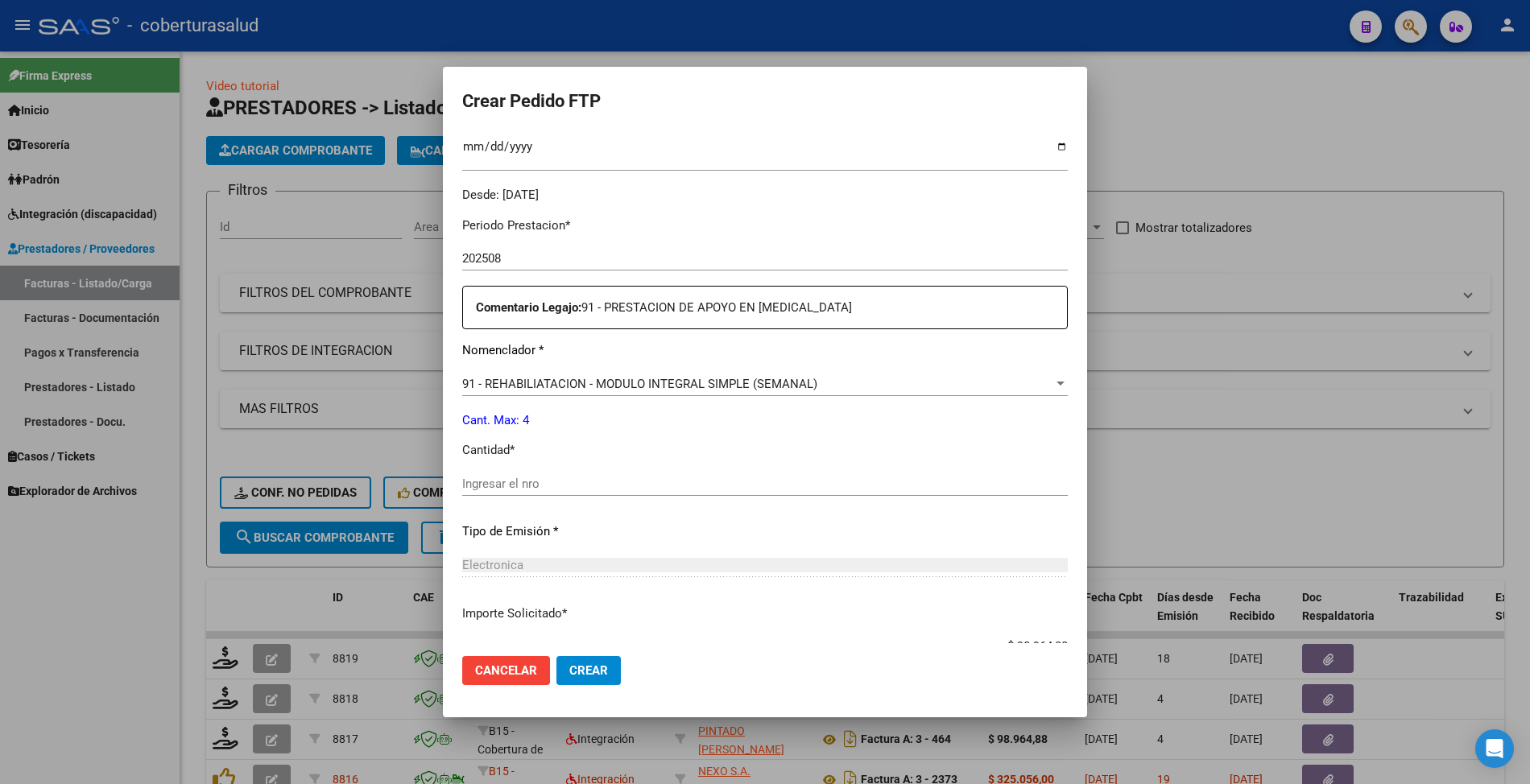
scroll to position [471, 0]
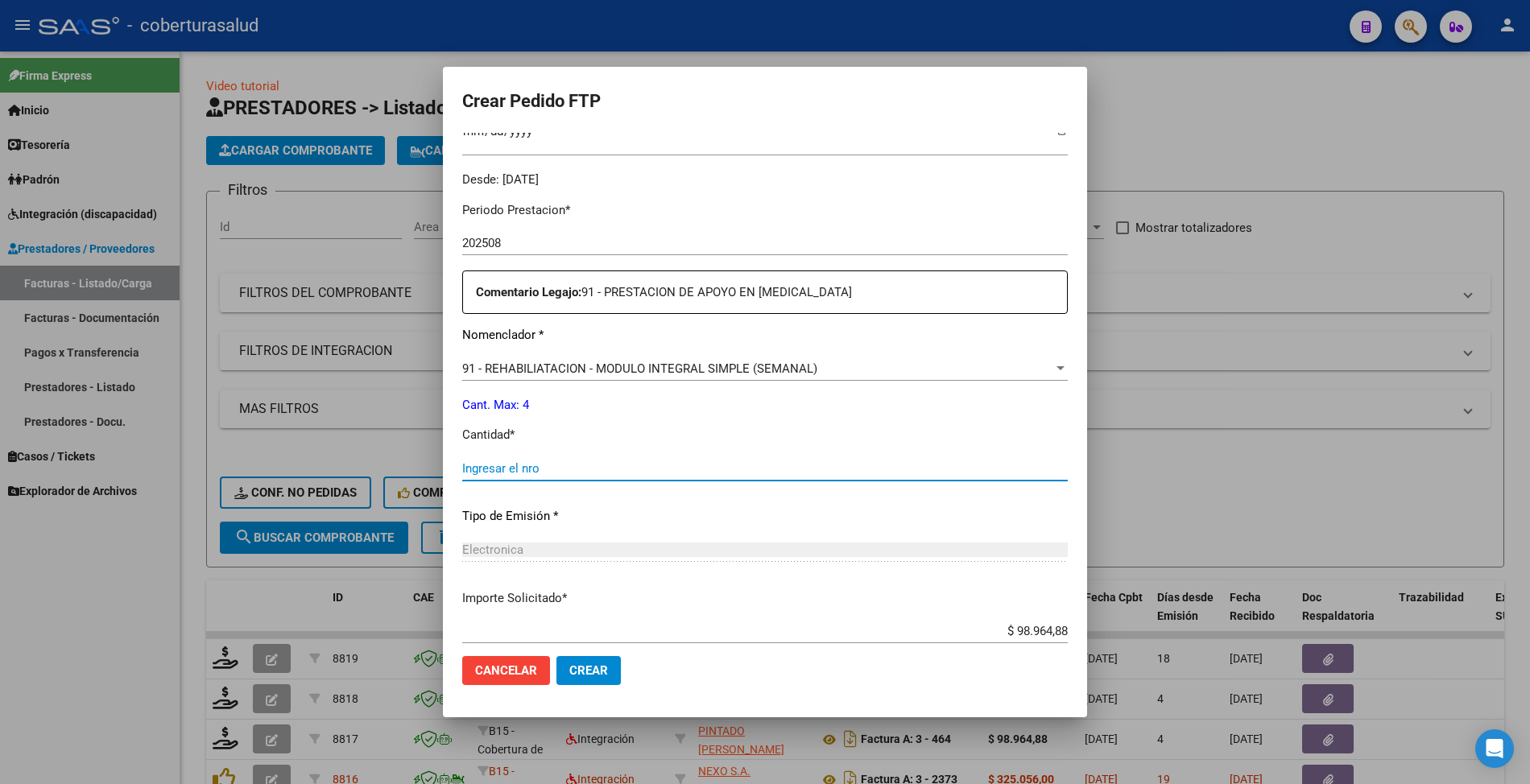
click at [533, 475] on input "Ingresar el nro" at bounding box center [765, 468] width 606 height 14
type input "4"
click at [597, 664] on span "Crear" at bounding box center [588, 670] width 39 height 14
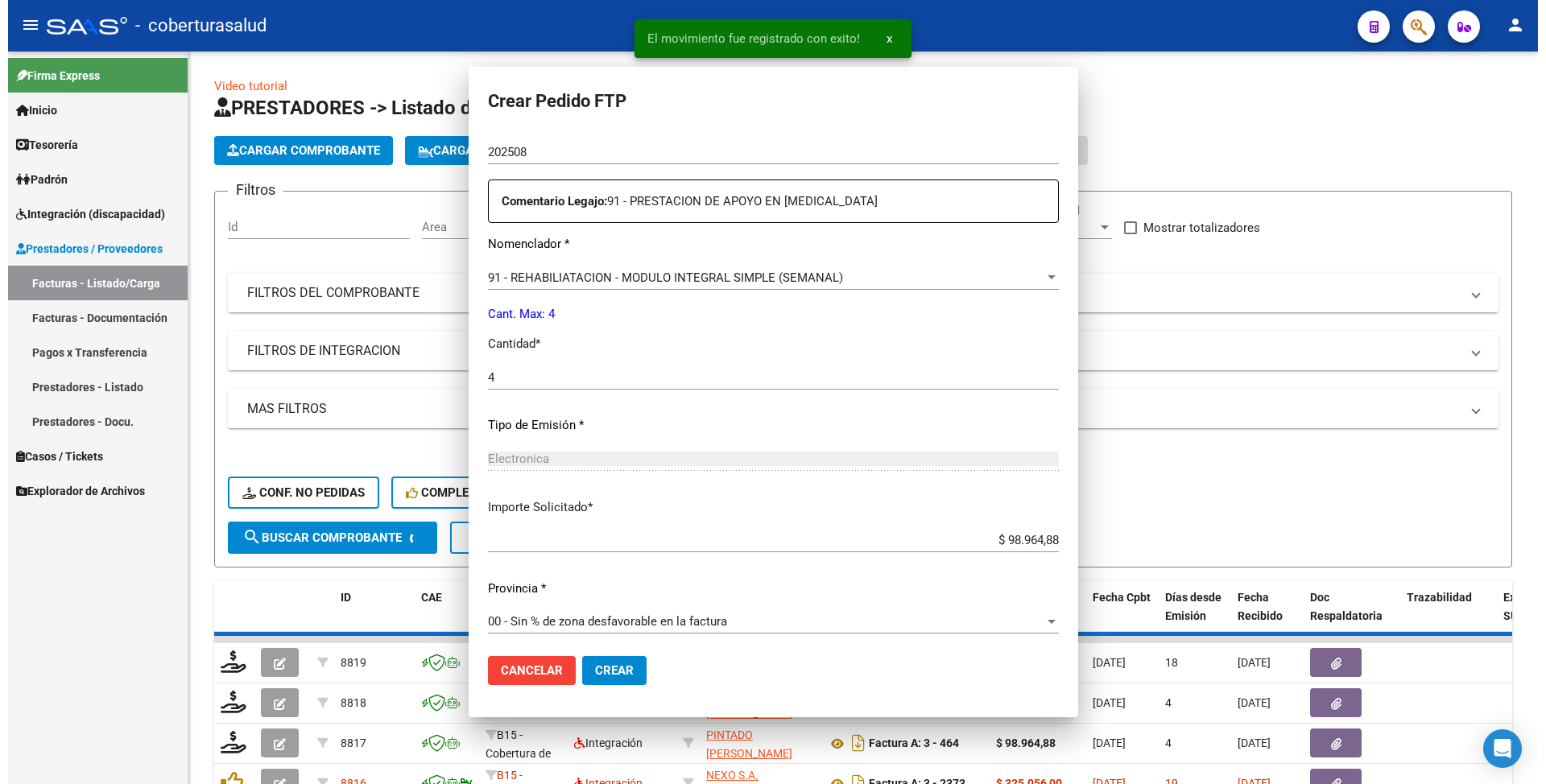
scroll to position [0, 0]
